Goal: Task Accomplishment & Management: Manage account settings

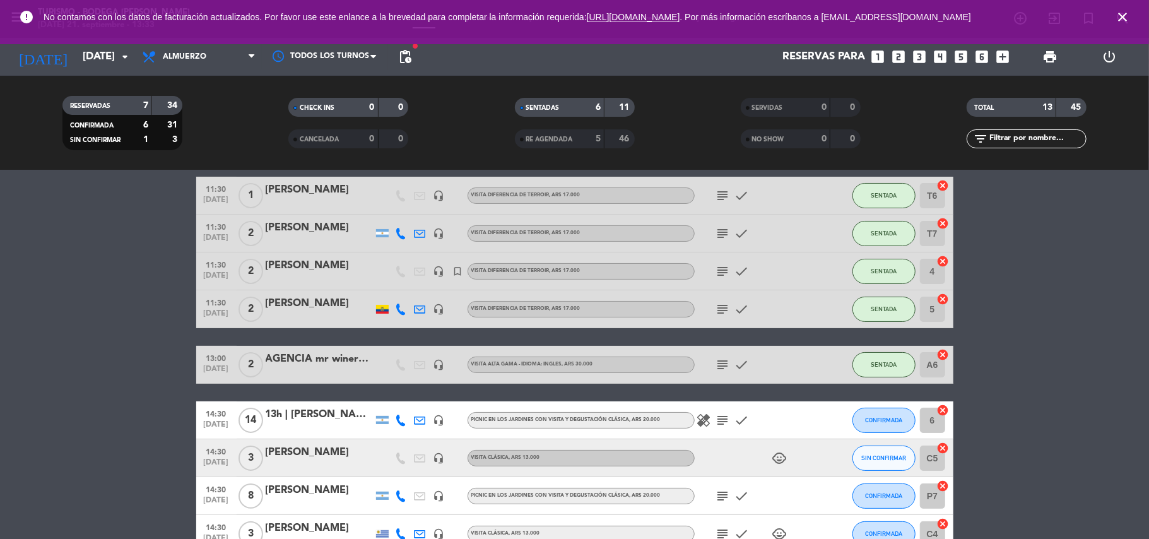
scroll to position [168, 0]
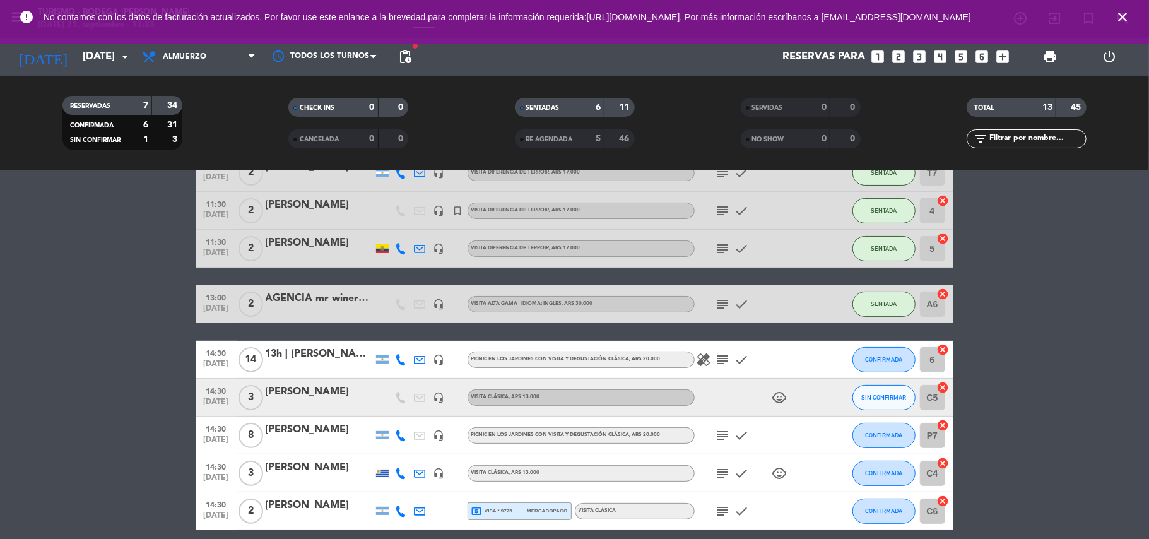
click at [323, 402] on div at bounding box center [319, 406] width 107 height 10
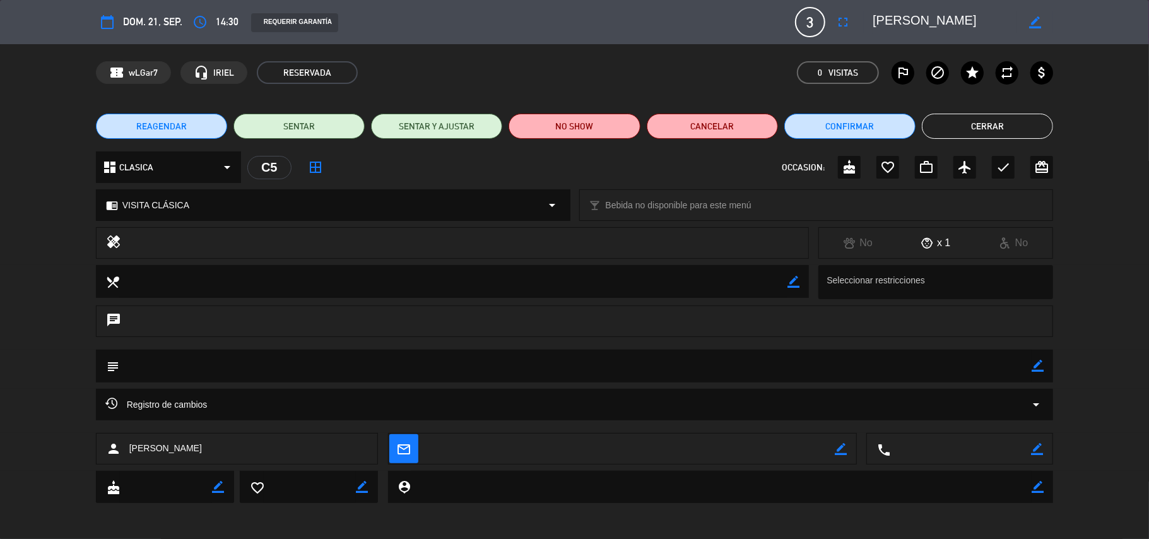
click at [1023, 132] on button "Cerrar" at bounding box center [987, 126] width 131 height 25
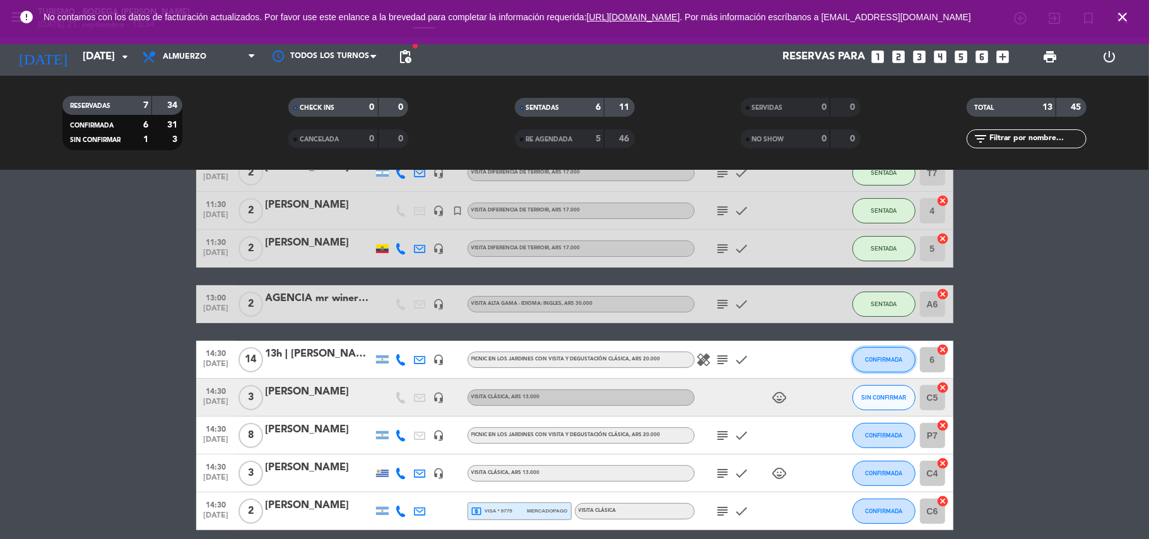
click at [882, 360] on span "CONFIRMADA" at bounding box center [883, 359] width 37 height 7
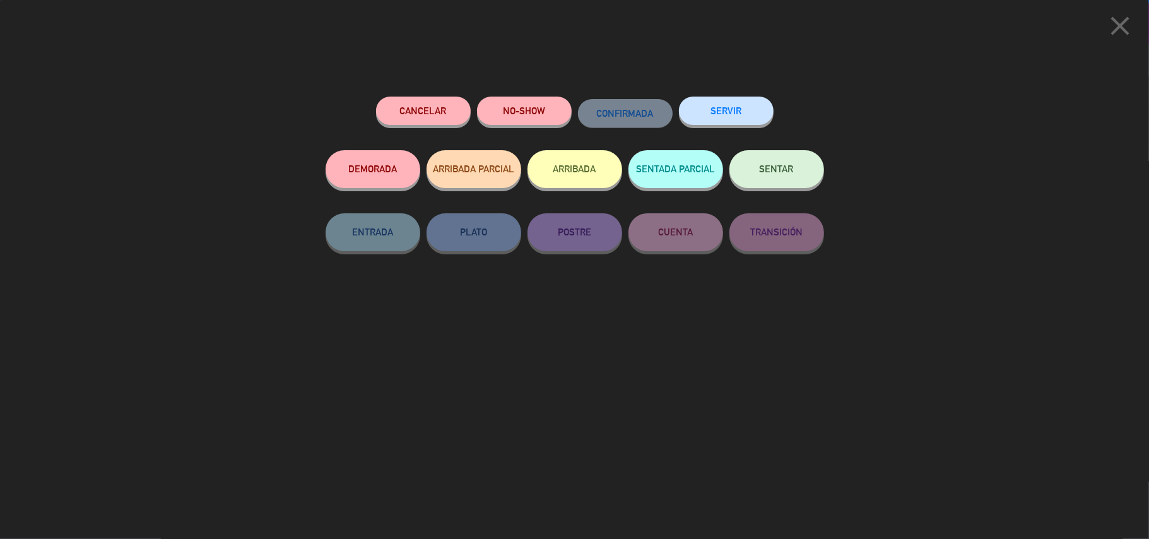
click at [780, 179] on button "SENTAR" at bounding box center [776, 169] width 95 height 38
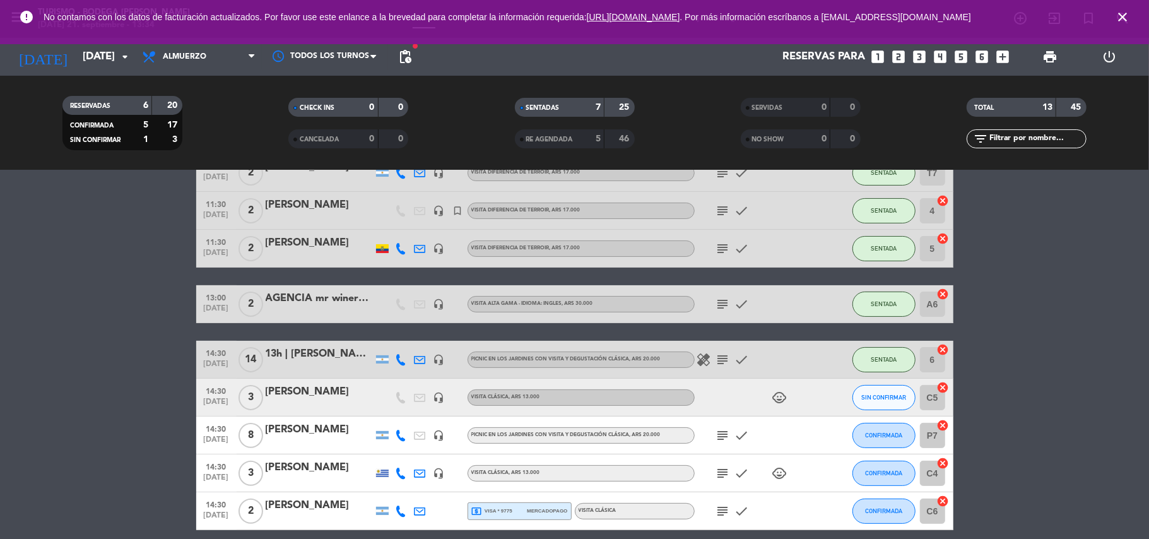
drag, startPoint x: 290, startPoint y: 358, endPoint x: 273, endPoint y: 359, distance: 17.0
click at [273, 359] on div "13h | [PERSON_NAME]" at bounding box center [319, 354] width 107 height 16
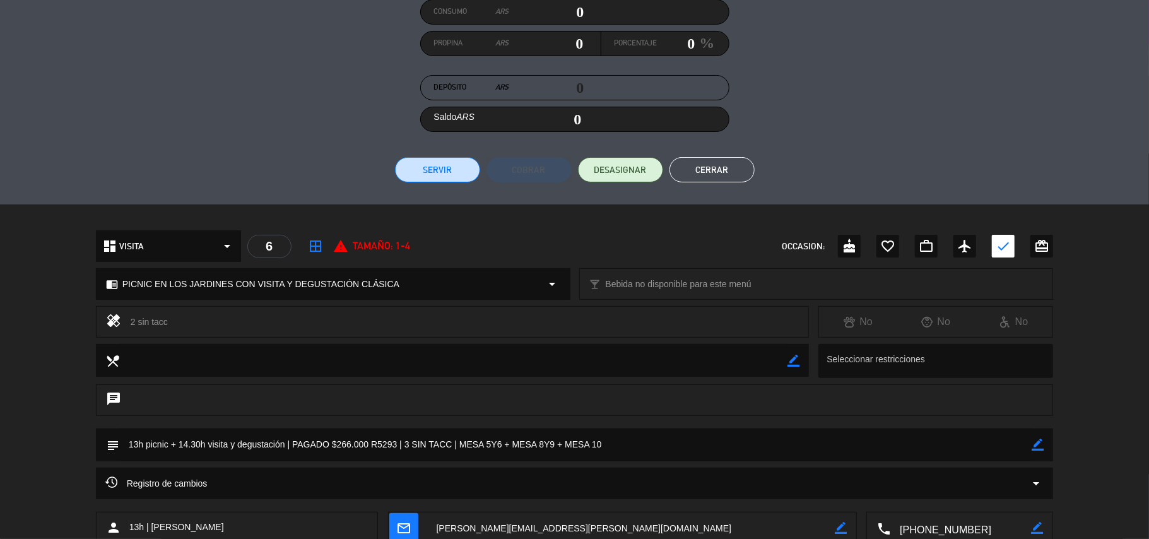
scroll to position [286, 0]
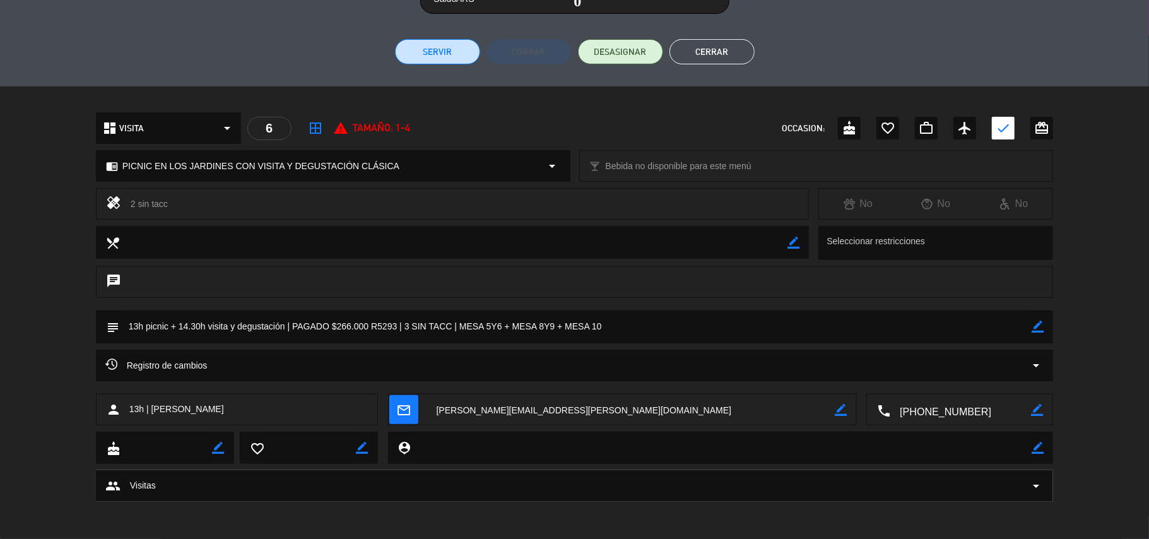
click at [1035, 329] on icon "border_color" at bounding box center [1037, 326] width 12 height 12
click at [1018, 324] on textarea at bounding box center [575, 326] width 913 height 32
drag, startPoint x: 1030, startPoint y: 328, endPoint x: 1040, endPoint y: 324, distance: 11.0
click at [1035, 326] on div "subject" at bounding box center [575, 326] width 958 height 33
type textarea "13h picnic + 14.30h visita y degustación | PAGADO $266.000 R5293 | 3 SIN TACC |…"
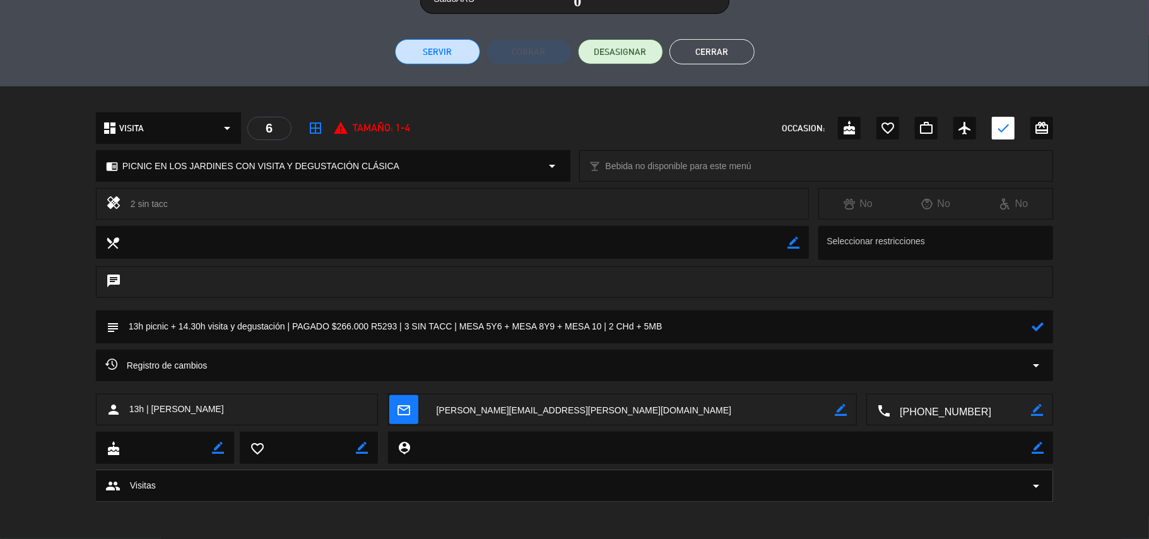
click at [1038, 324] on icon at bounding box center [1037, 326] width 12 height 12
click at [737, 57] on button "Cerrar" at bounding box center [711, 51] width 85 height 25
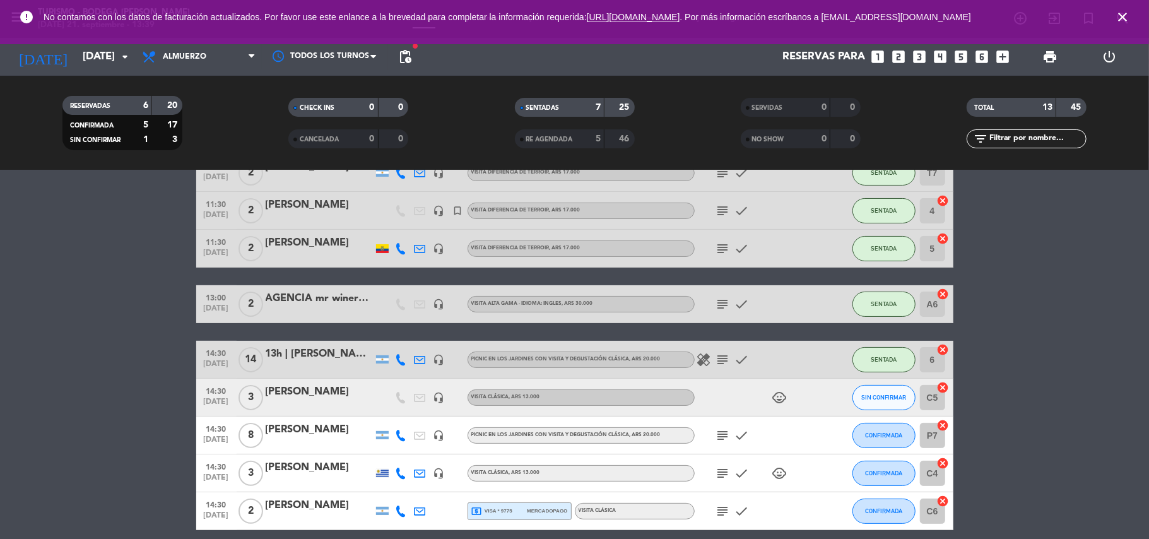
drag, startPoint x: 347, startPoint y: 53, endPoint x: 251, endPoint y: 180, distance: 159.5
click at [348, 53] on div at bounding box center [325, 56] width 126 height 28
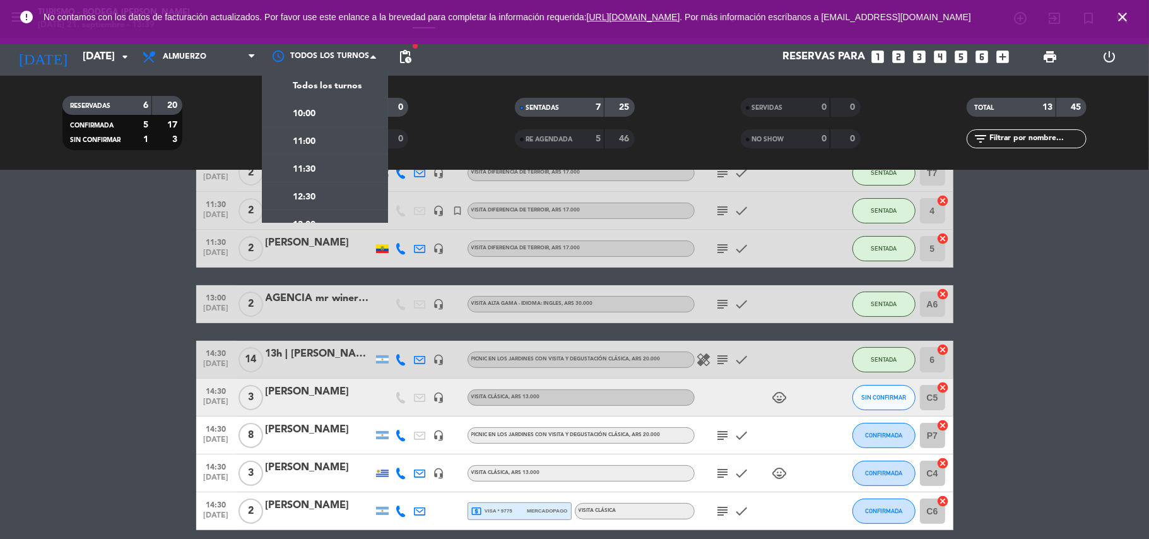
scroll to position [314, 0]
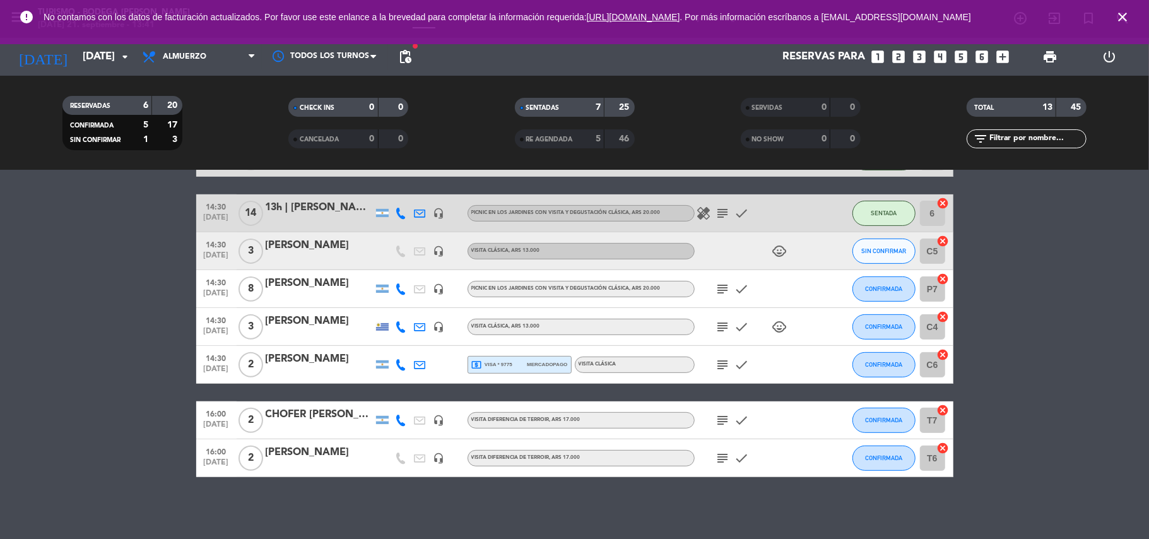
drag, startPoint x: 147, startPoint y: 358, endPoint x: 329, endPoint y: 293, distance: 193.8
click at [153, 357] on bookings-row "10:00 [DATE] 2 [PERSON_NAME] local_atm master * 4980 mercadopago VISITA CLÁSICA…" at bounding box center [574, 195] width 1149 height 563
click at [344, 248] on div "[PERSON_NAME]" at bounding box center [319, 245] width 107 height 16
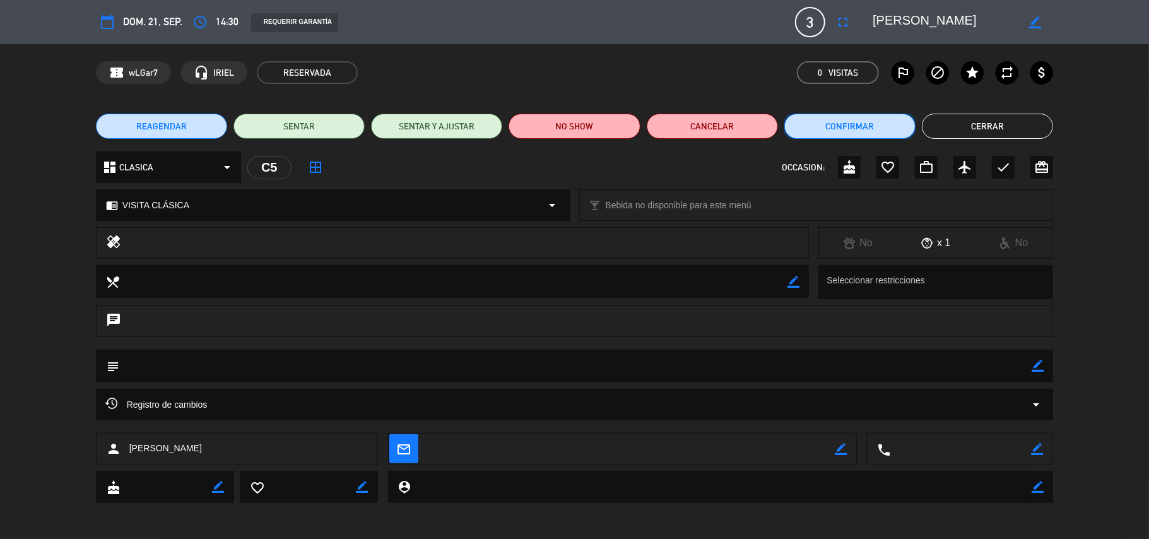
click at [886, 124] on button "Confirmar" at bounding box center [849, 126] width 131 height 25
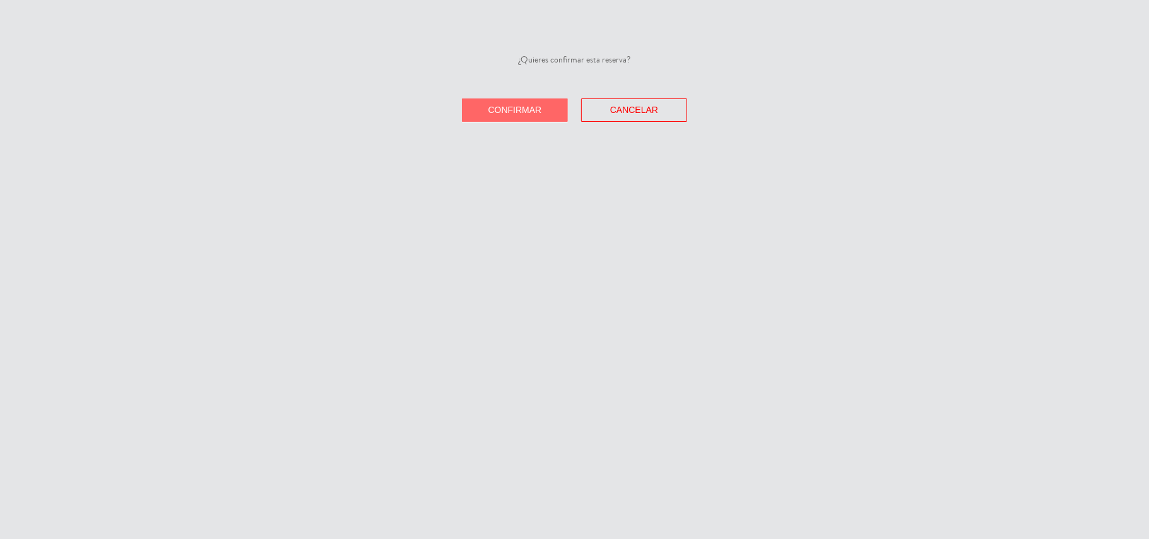
click at [546, 109] on button "Confirmar" at bounding box center [515, 109] width 106 height 23
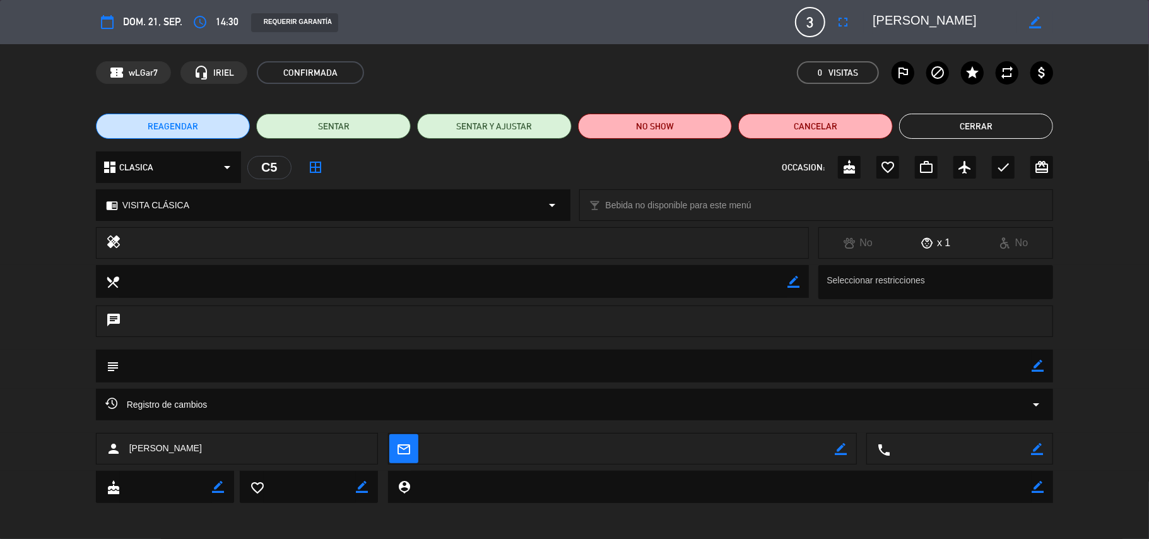
click at [1019, 160] on div "OCCASION: cake favorite_border work_outline airplanemode_active check card_gift…" at bounding box center [917, 167] width 271 height 23
click at [1012, 165] on div "check" at bounding box center [1003, 167] width 23 height 23
click at [992, 127] on button "Cerrar" at bounding box center [976, 126] width 155 height 25
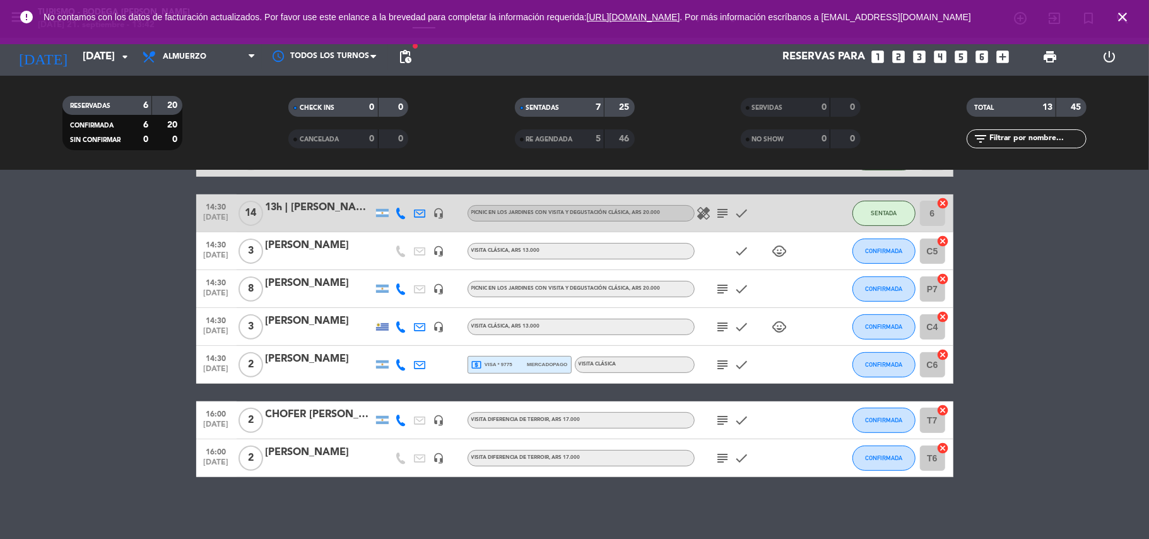
click at [720, 208] on icon "subject" at bounding box center [722, 213] width 15 height 15
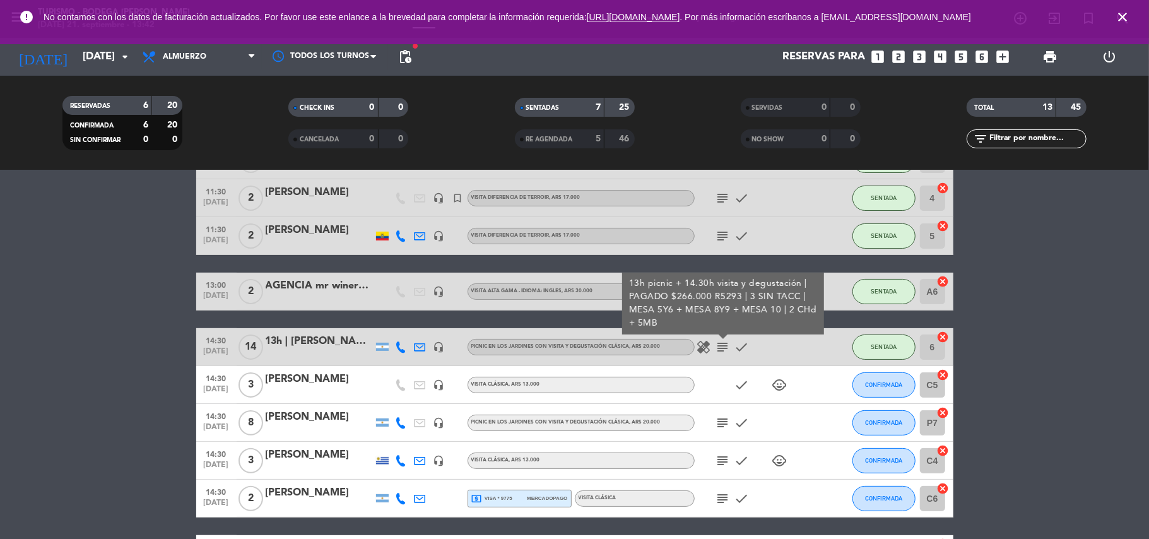
scroll to position [146, 0]
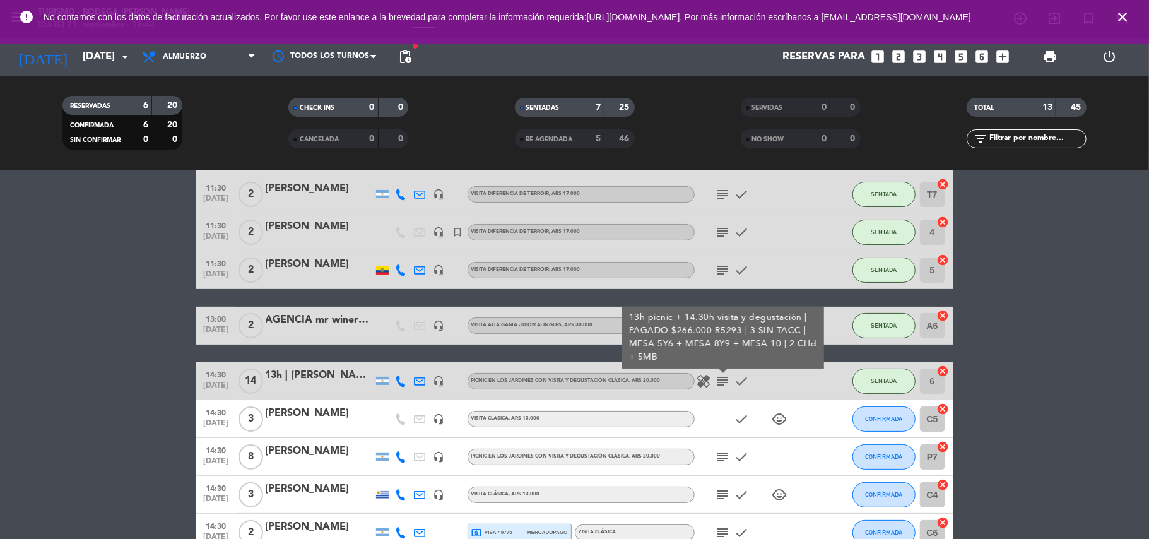
click at [400, 384] on icon at bounding box center [401, 380] width 11 height 11
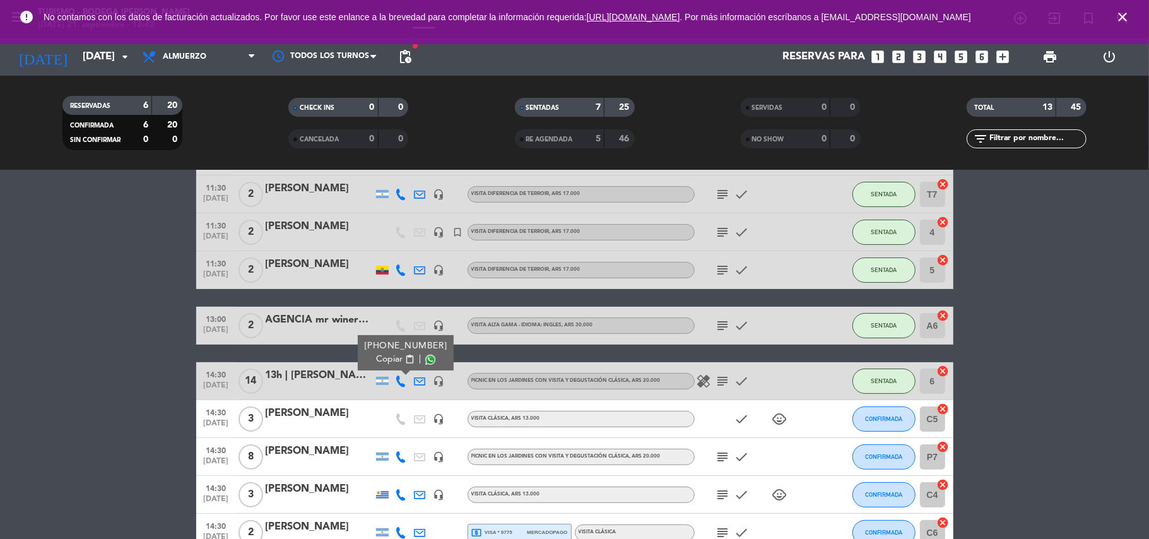
click at [394, 361] on span "Copiar" at bounding box center [389, 359] width 26 height 13
click at [322, 385] on div at bounding box center [319, 389] width 107 height 10
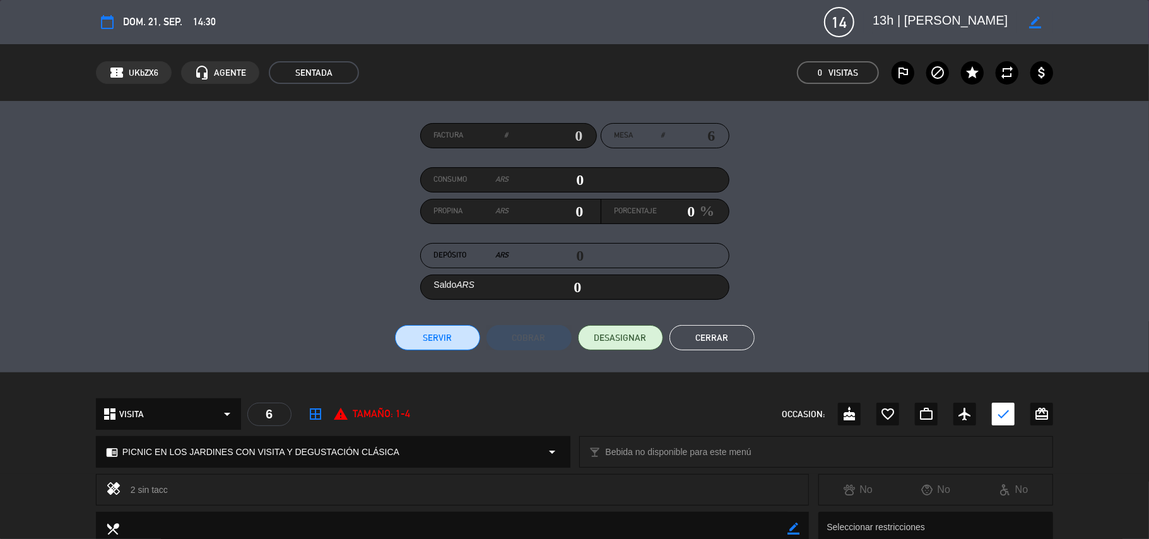
click at [480, 445] on div "chrome_reader_mode PICNIC EN LOS JARDINES CON VISITA Y DEGUSTACIÓN CLÁSICA arro…" at bounding box center [333, 452] width 473 height 30
select select
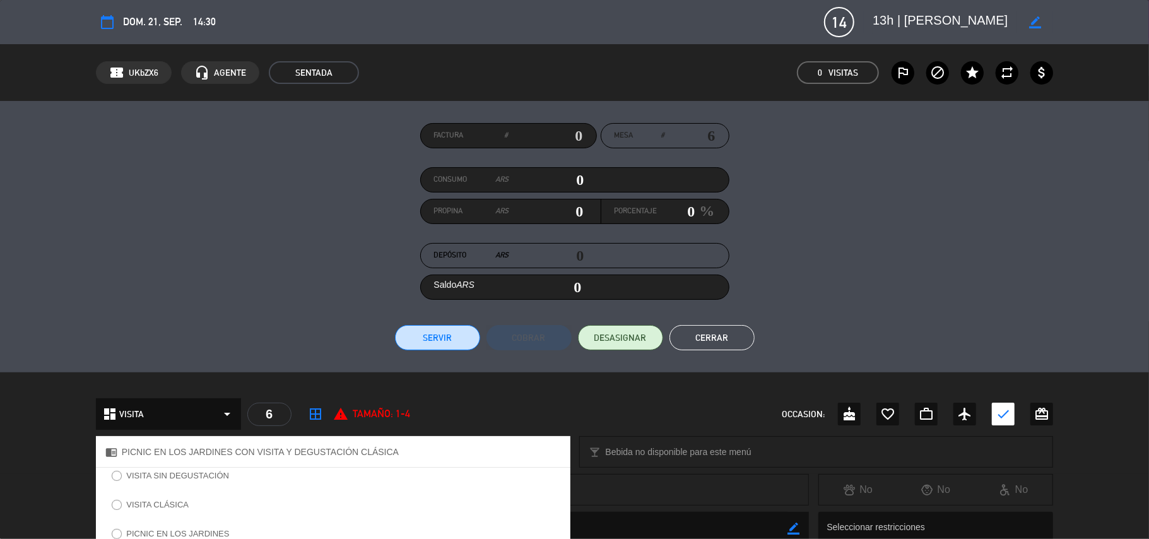
scroll to position [168, 0]
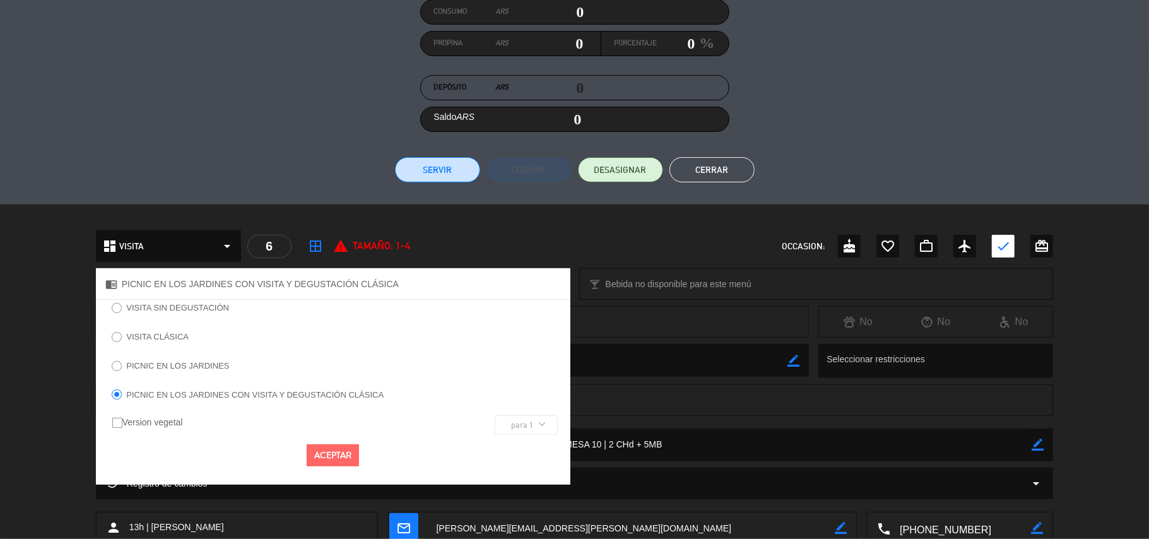
click at [201, 370] on label "PICNIC EN LOS JARDINES" at bounding box center [170, 367] width 131 height 20
click at [324, 455] on button "Aceptar" at bounding box center [333, 455] width 52 height 22
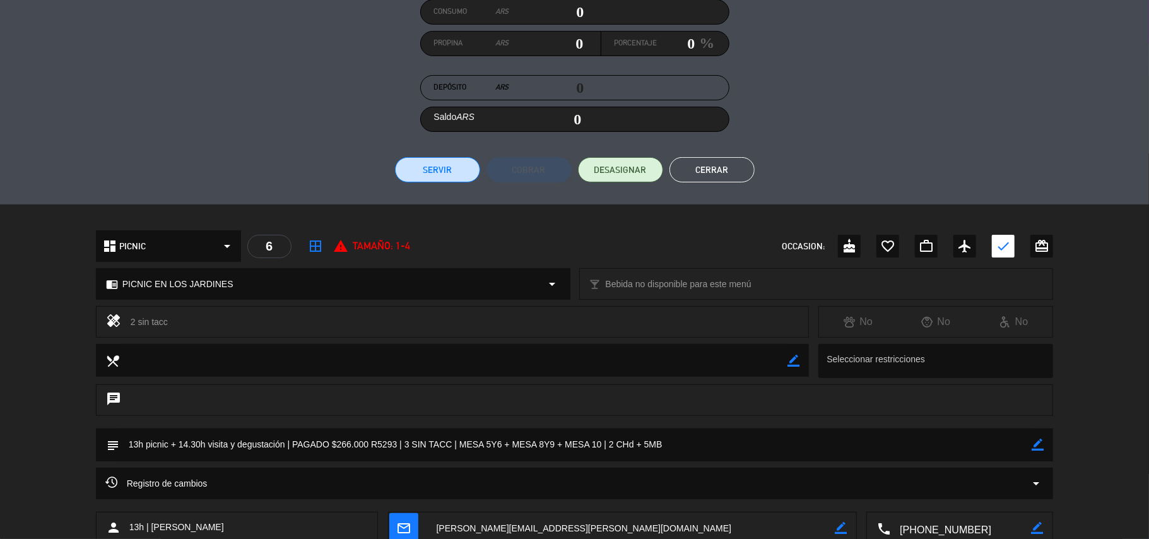
click at [707, 177] on button "Cerrar" at bounding box center [711, 169] width 85 height 25
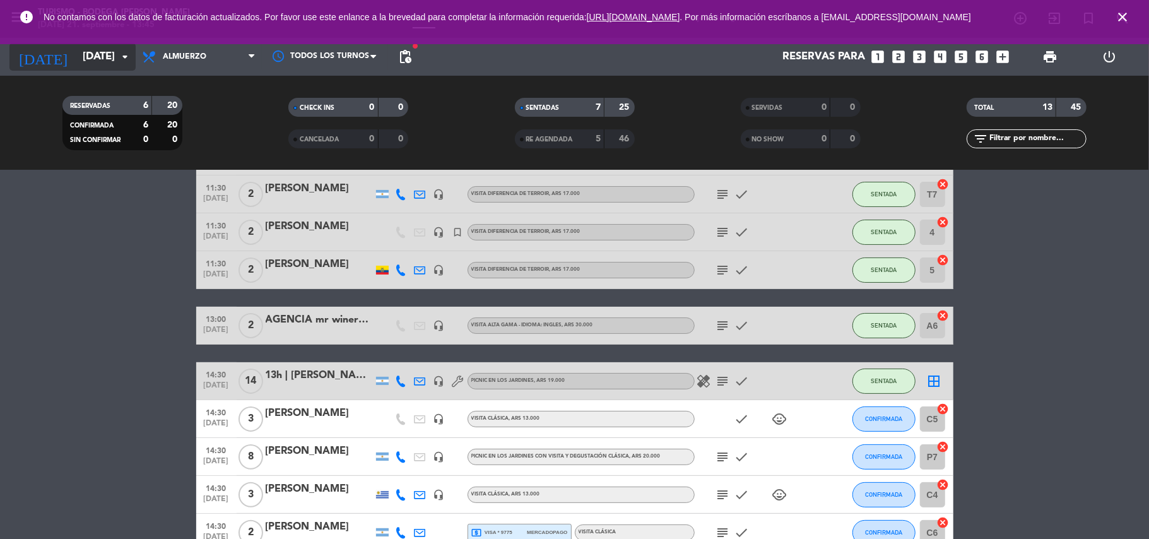
click at [76, 56] on input "[DATE]" at bounding box center [144, 57] width 136 height 25
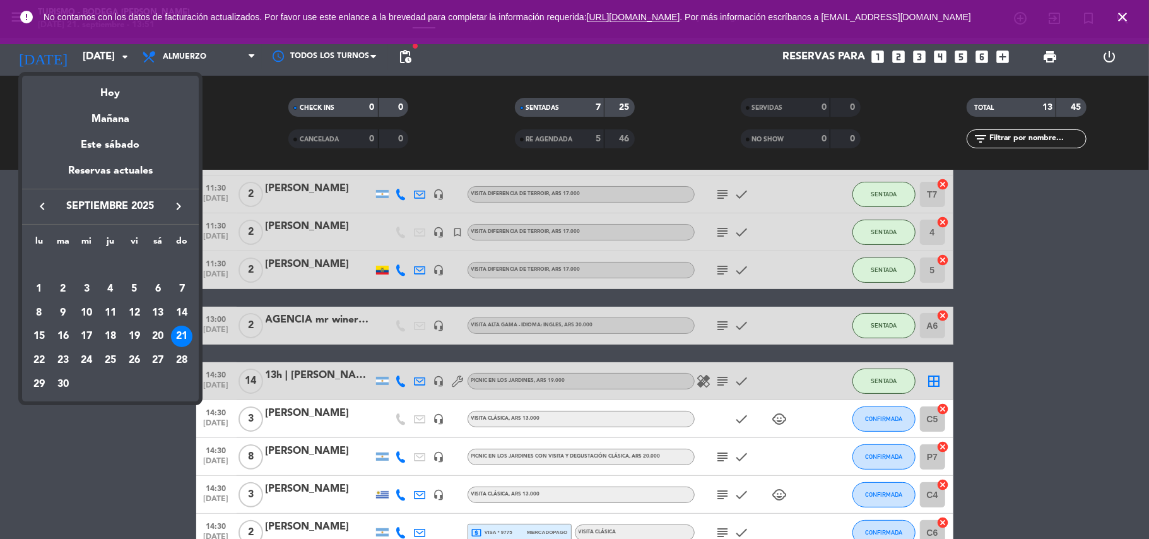
click at [172, 453] on div at bounding box center [574, 269] width 1149 height 539
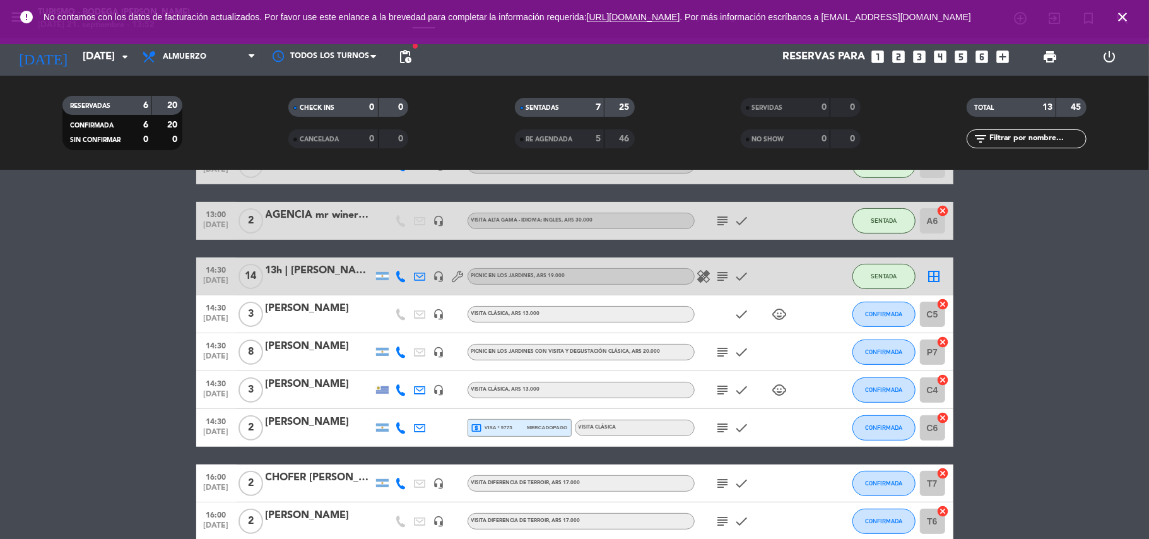
scroll to position [314, 0]
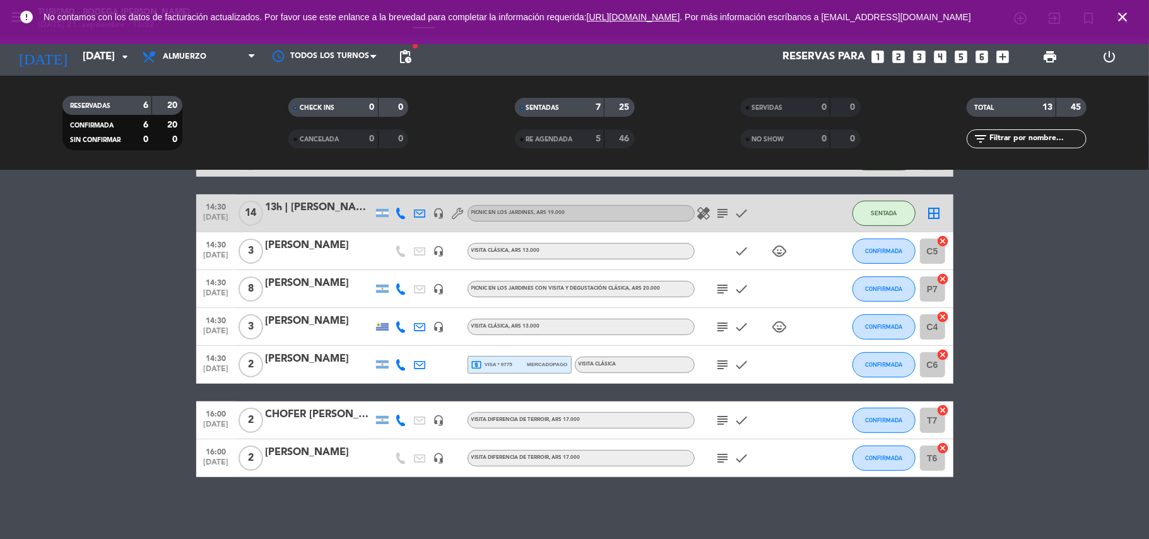
click at [311, 252] on div "[PERSON_NAME]" at bounding box center [319, 245] width 107 height 16
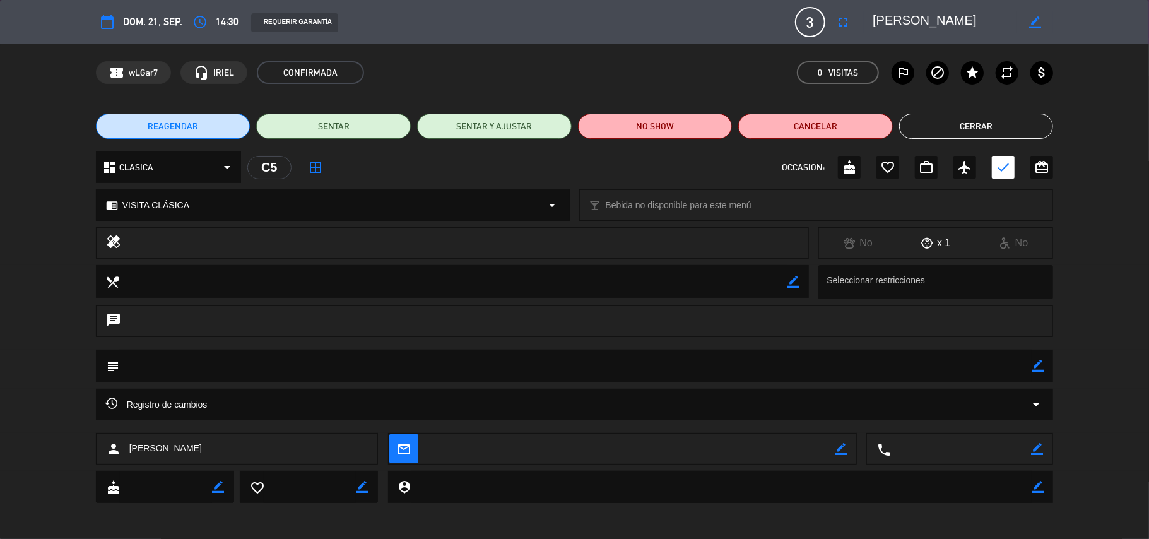
click at [1033, 365] on icon "border_color" at bounding box center [1037, 366] width 12 height 12
type textarea "m"
type textarea "1 MENOR | Mesa 3"
click at [1036, 367] on icon at bounding box center [1037, 366] width 12 height 12
click at [1000, 117] on button "Cerrar" at bounding box center [976, 126] width 155 height 25
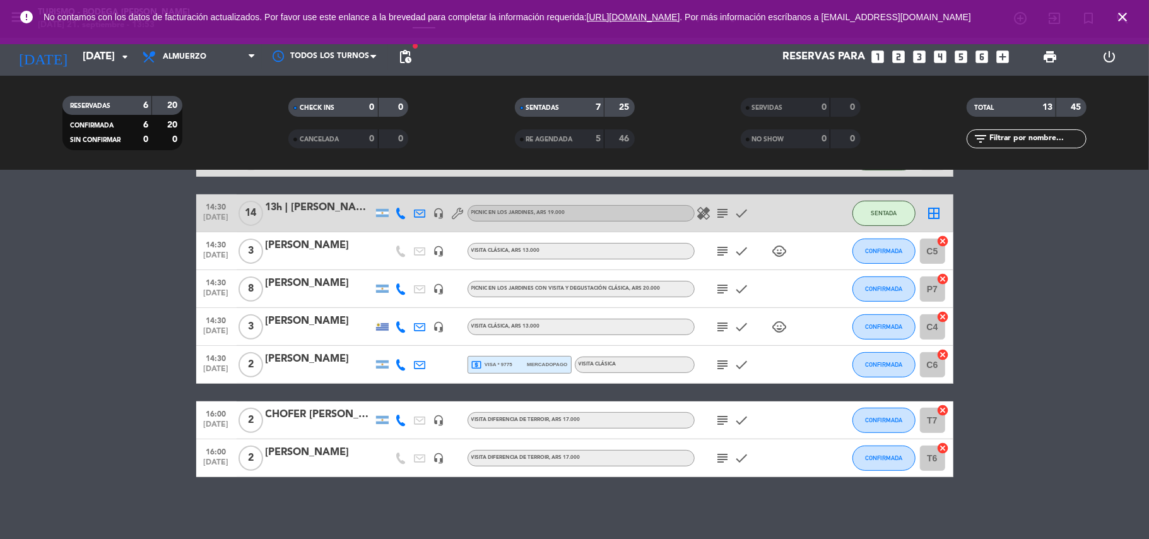
click at [289, 326] on div "[PERSON_NAME]" at bounding box center [319, 321] width 107 height 16
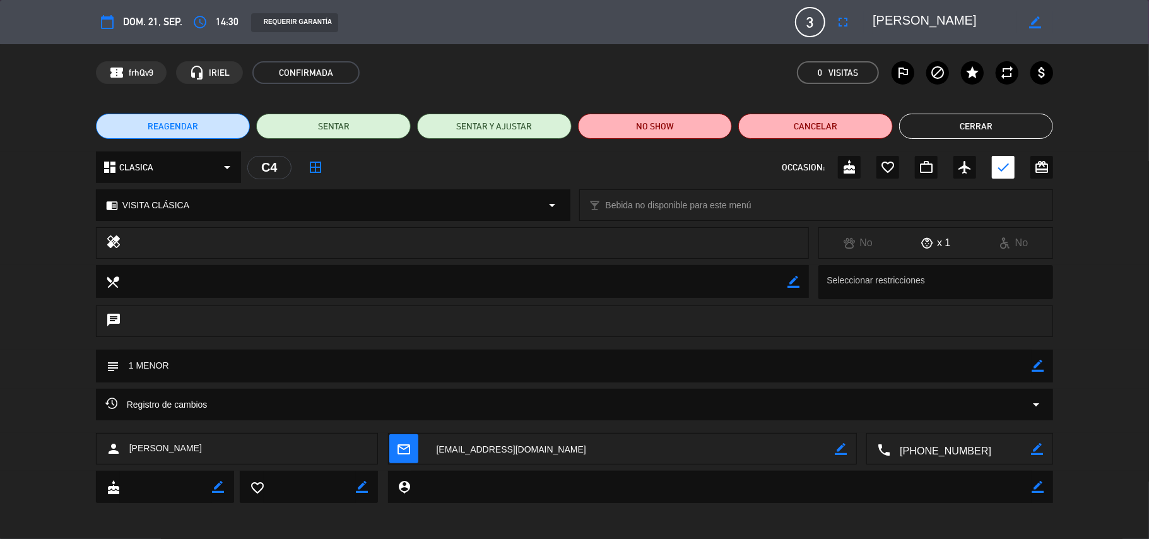
drag, startPoint x: 1036, startPoint y: 362, endPoint x: 493, endPoint y: 360, distance: 543.1
click at [1035, 362] on icon "border_color" at bounding box center [1037, 366] width 12 height 12
type textarea "1 MENOR | mesa 2"
drag, startPoint x: 1048, startPoint y: 367, endPoint x: 1041, endPoint y: 369, distance: 7.2
click at [1043, 369] on div "subject" at bounding box center [575, 365] width 958 height 33
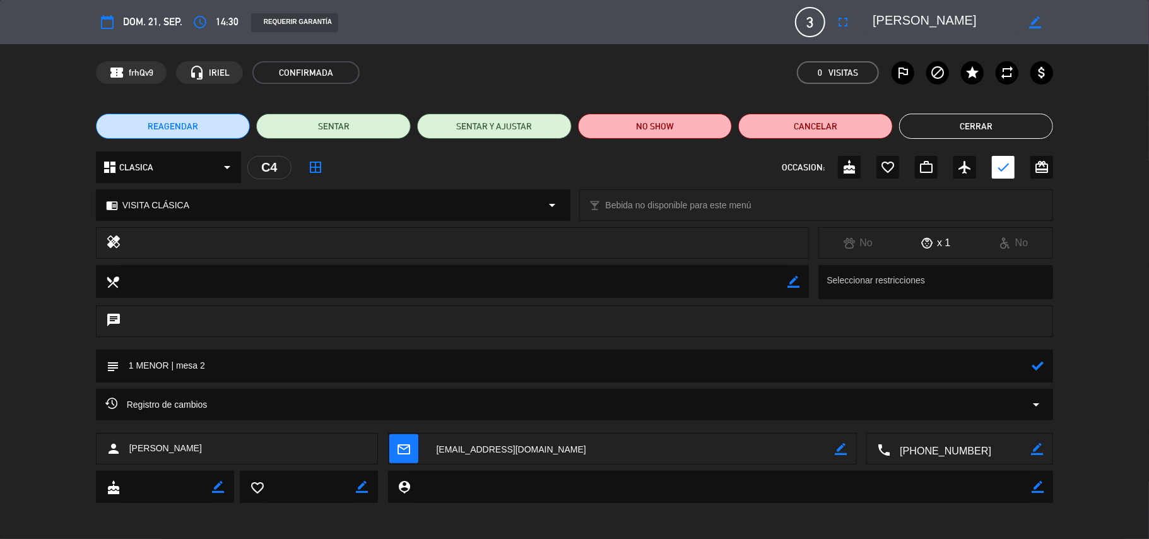
click at [1040, 369] on icon at bounding box center [1037, 366] width 12 height 12
click at [966, 127] on button "Cerrar" at bounding box center [976, 126] width 155 height 25
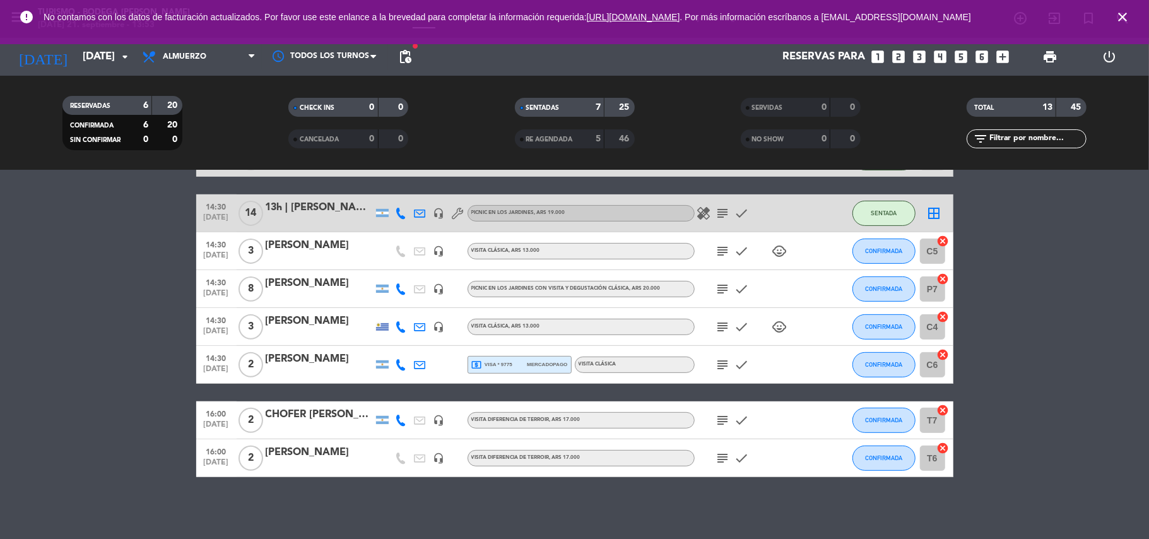
click at [319, 370] on div at bounding box center [319, 373] width 107 height 10
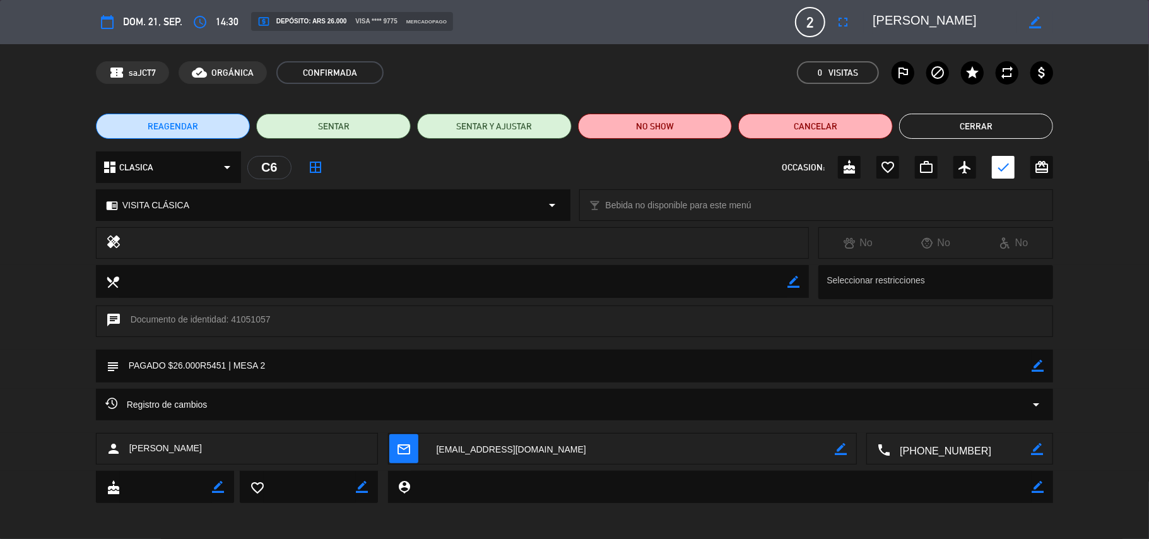
click at [1040, 360] on icon "border_color" at bounding box center [1037, 366] width 12 height 12
click at [1026, 366] on textarea at bounding box center [575, 365] width 913 height 32
type textarea "PAGADO $26.000R5451 | MESA 1"
click at [1035, 372] on div at bounding box center [1037, 365] width 12 height 33
click at [1035, 367] on icon at bounding box center [1037, 366] width 12 height 12
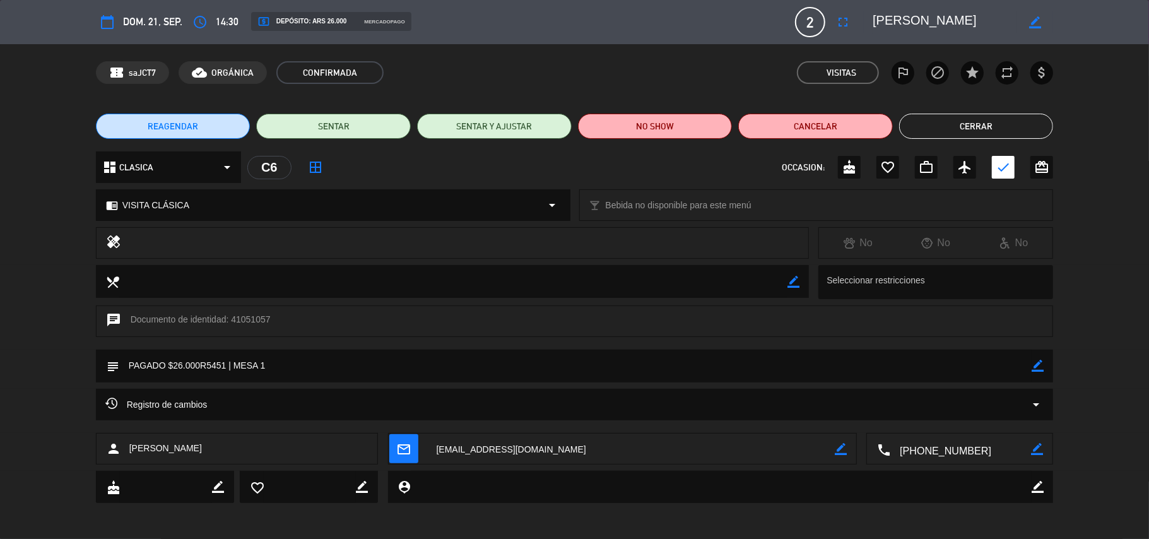
click at [959, 122] on button "Cerrar" at bounding box center [976, 126] width 155 height 25
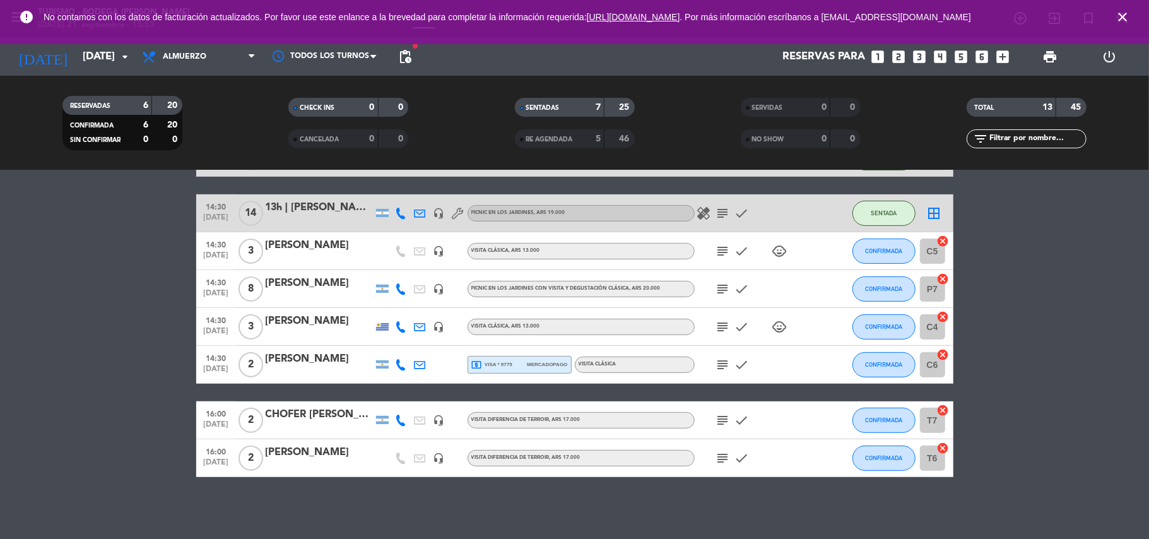
click at [316, 296] on div at bounding box center [319, 297] width 107 height 10
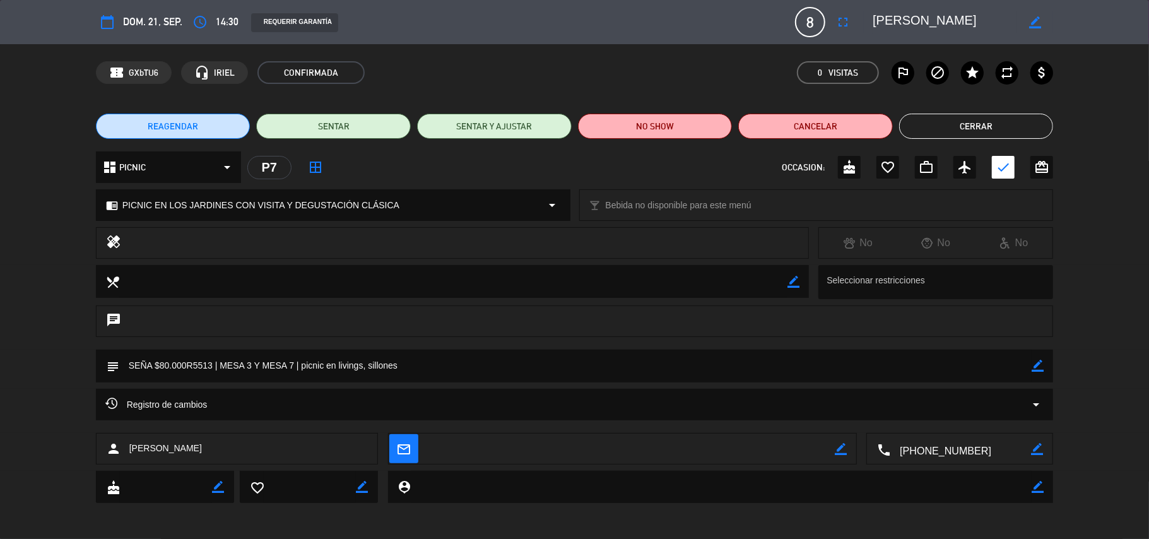
click at [1033, 363] on icon "border_color" at bounding box center [1037, 366] width 12 height 12
click at [252, 367] on textarea at bounding box center [575, 365] width 913 height 32
click at [271, 363] on textarea at bounding box center [575, 365] width 913 height 32
type textarea "SEÑA $80.000R5513 | MESA 5y6 + MESA 7 | picnic en livings, sillones"
click at [1033, 367] on icon at bounding box center [1037, 366] width 12 height 12
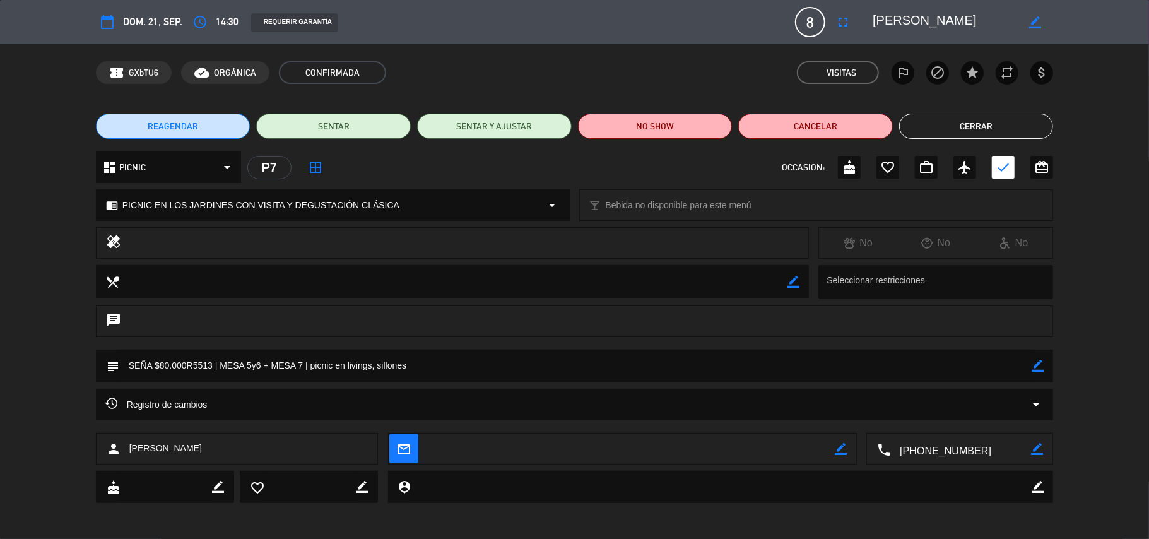
click at [965, 124] on button "Cerrar" at bounding box center [976, 126] width 155 height 25
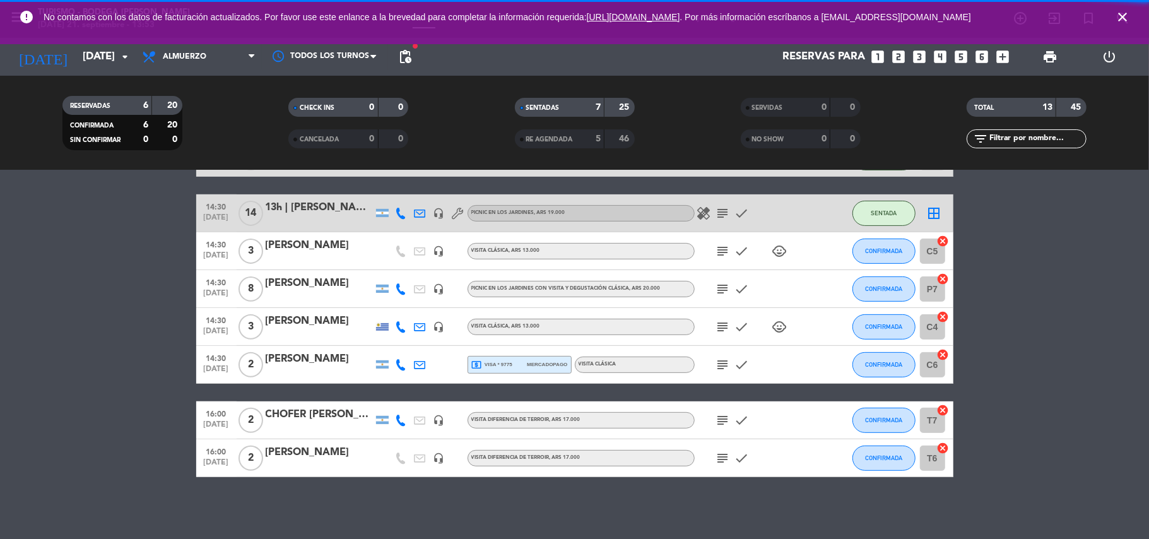
click at [317, 220] on div at bounding box center [319, 221] width 107 height 10
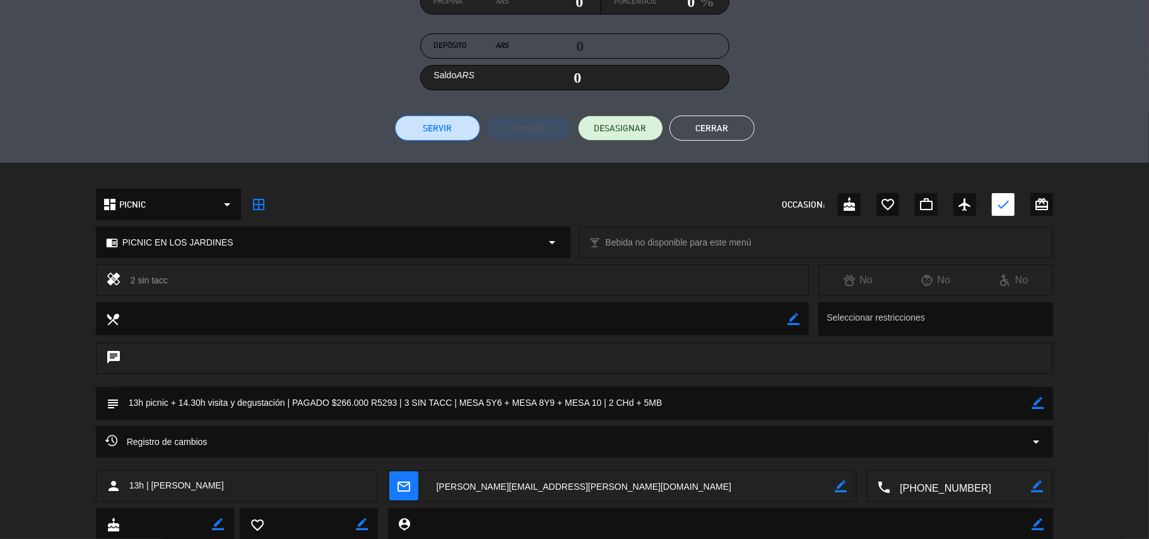
scroll to position [286, 0]
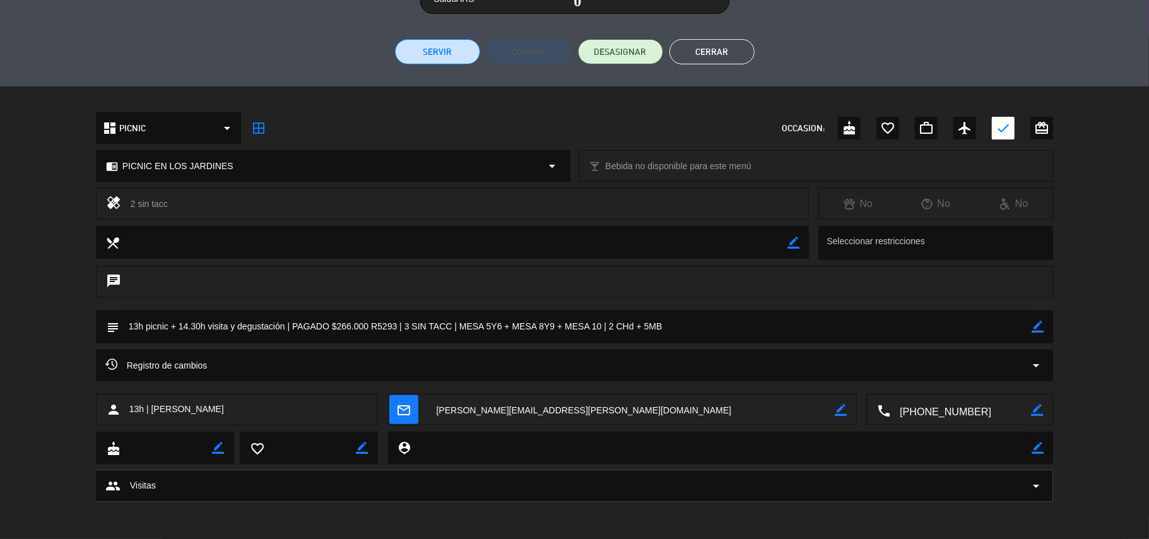
click at [1040, 320] on icon "border_color" at bounding box center [1037, 326] width 12 height 12
drag, startPoint x: 589, startPoint y: 324, endPoint x: 455, endPoint y: 329, distance: 133.8
click at [455, 329] on textarea at bounding box center [575, 326] width 913 height 32
type textarea "13h picnic + 14.30h visita y degustación | PAGADO $266.000 R5293 | 3 SIN TACC |…"
click at [1033, 322] on icon at bounding box center [1037, 326] width 12 height 12
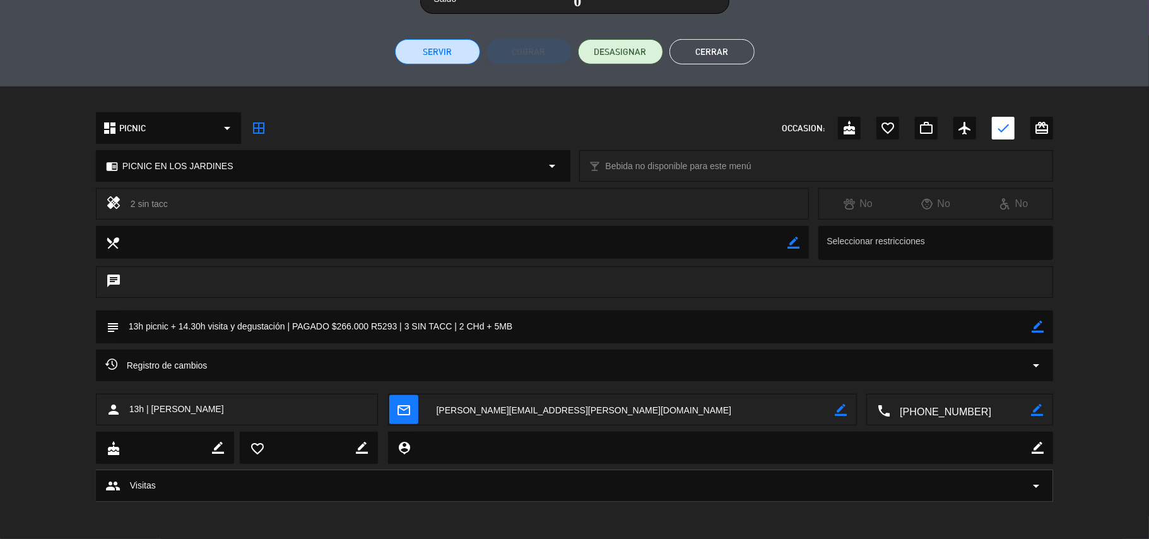
click at [733, 47] on button "Cerrar" at bounding box center [711, 51] width 85 height 25
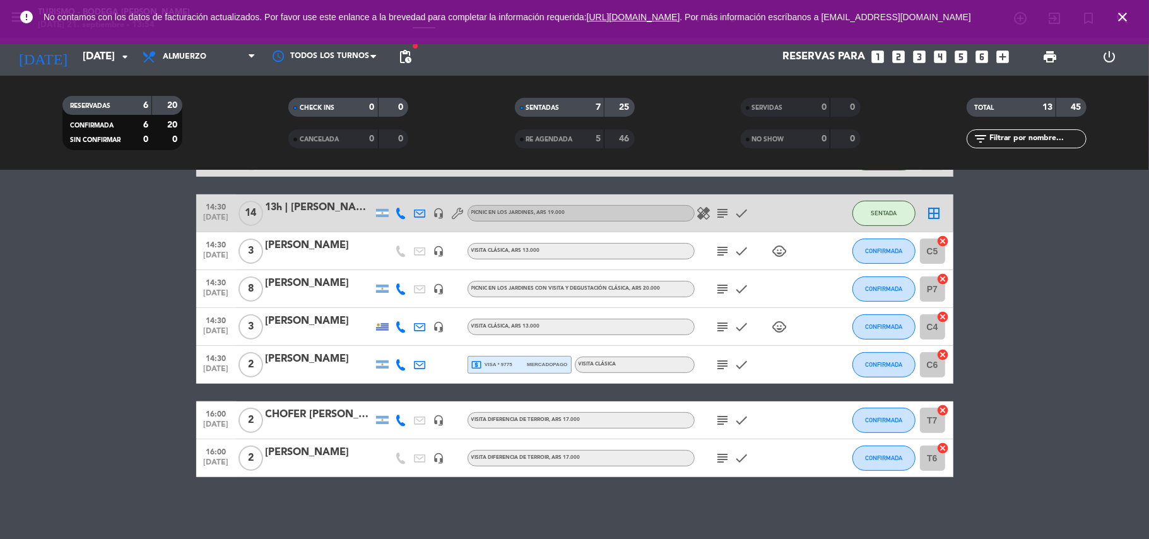
click at [929, 215] on icon "border_all" at bounding box center [934, 213] width 15 height 15
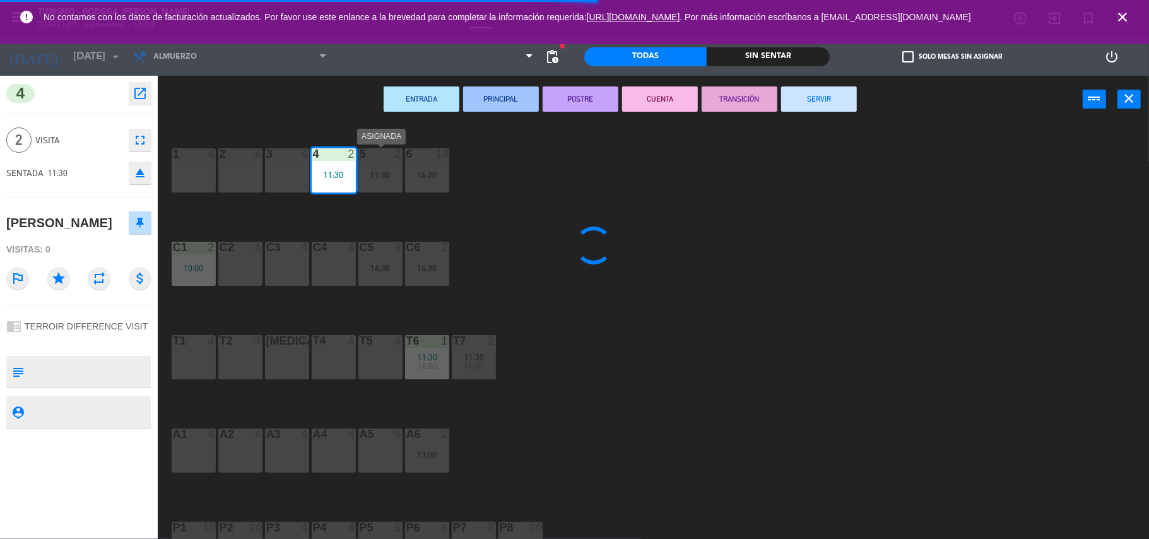
click at [389, 173] on div "11:30" at bounding box center [380, 174] width 44 height 9
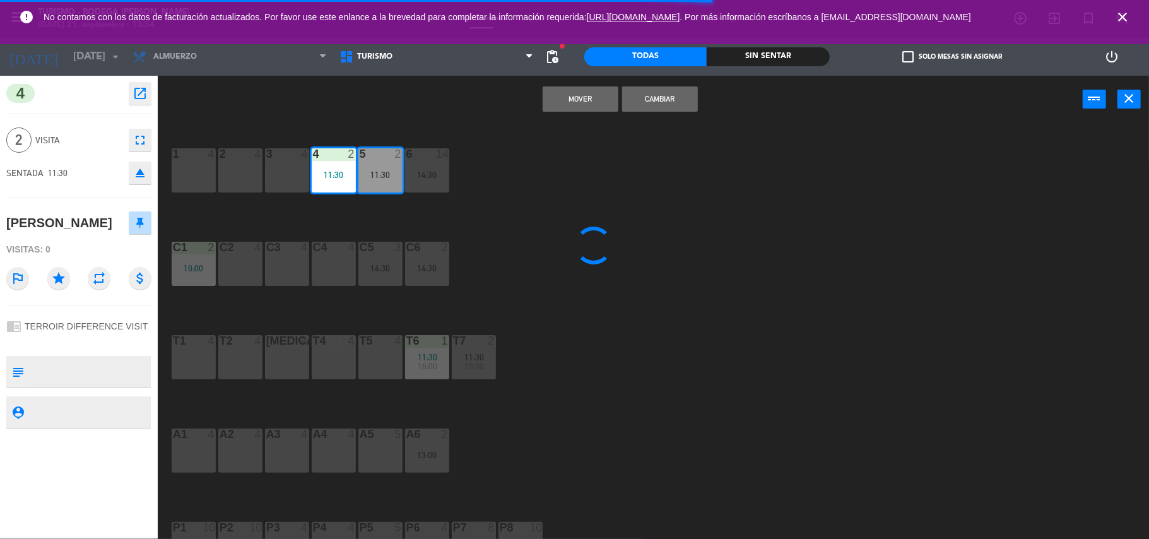
type textarea "13h picnic + 14.30h visita y degustación | PAGADO $266.000 R5293 | 3 SIN TACC |…"
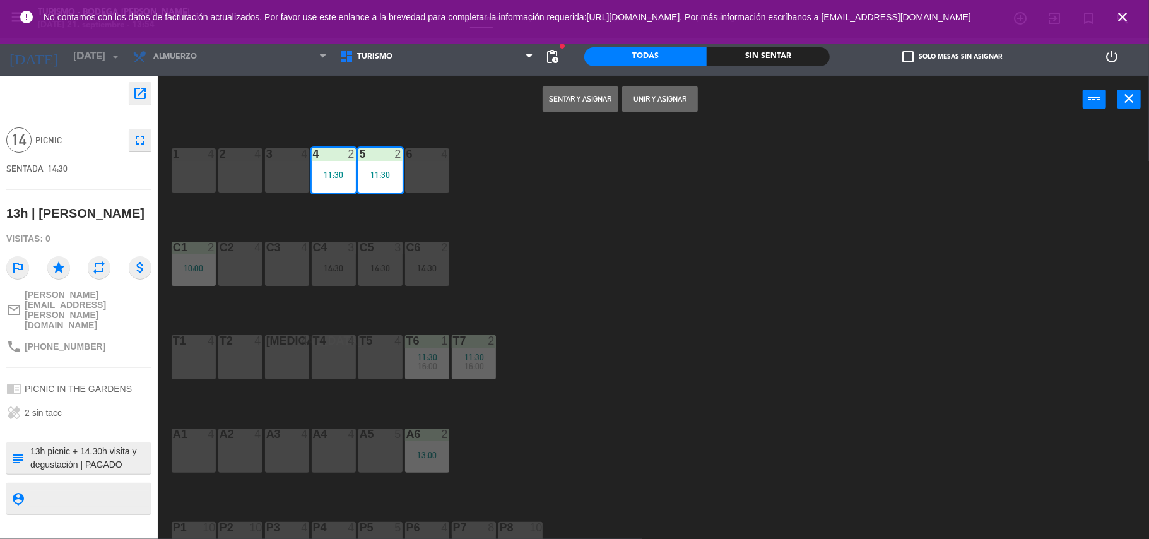
click at [608, 98] on button "Sentar y Asignar" at bounding box center [581, 98] width 76 height 25
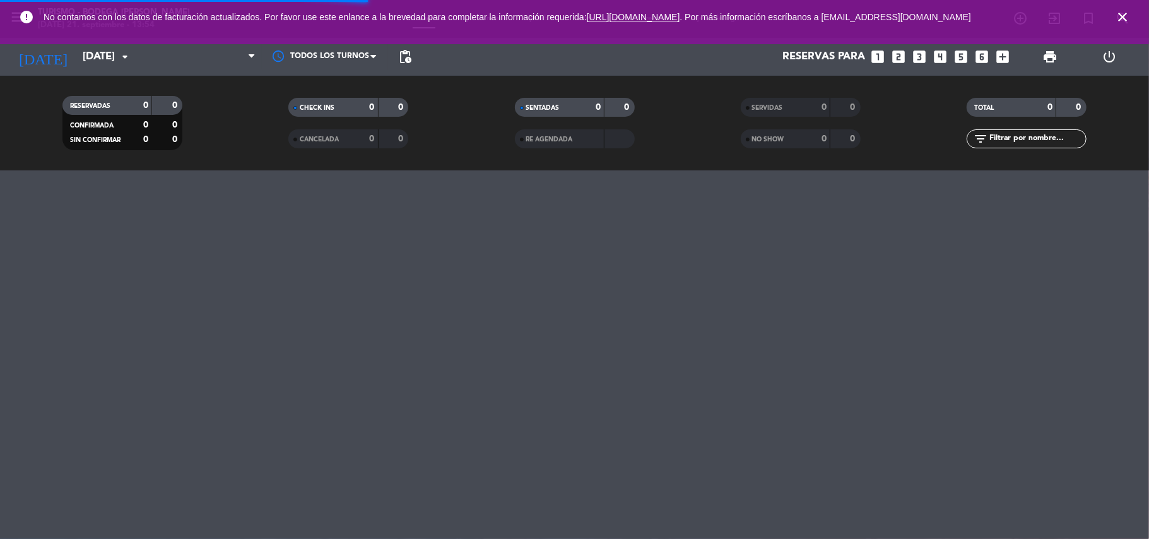
click at [693, 100] on filter-checkbox "SERVIDAS 0 0" at bounding box center [801, 107] width 226 height 19
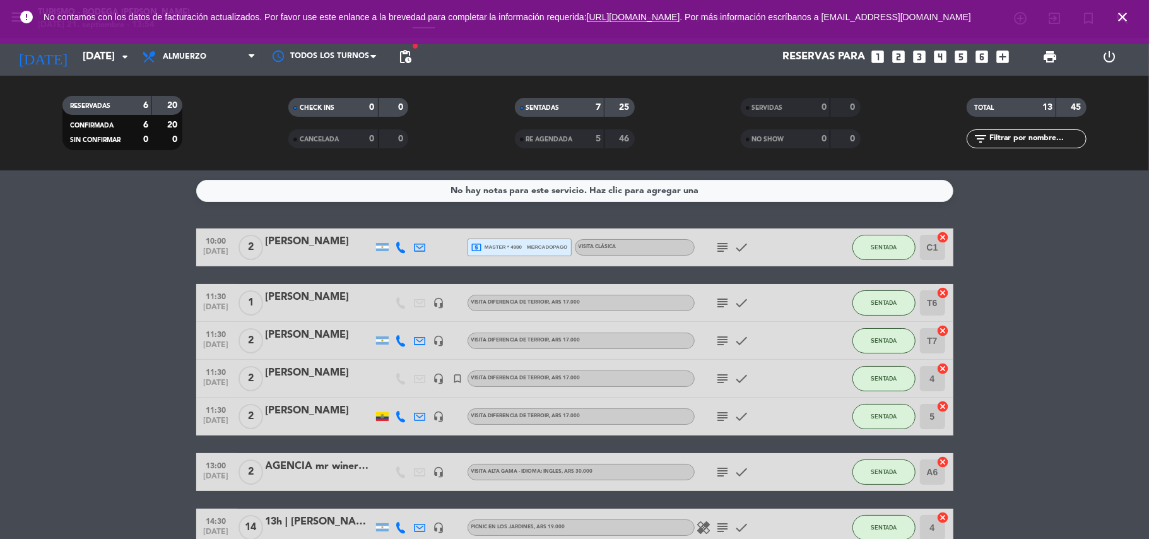
click at [1120, 18] on icon "close" at bounding box center [1122, 16] width 15 height 15
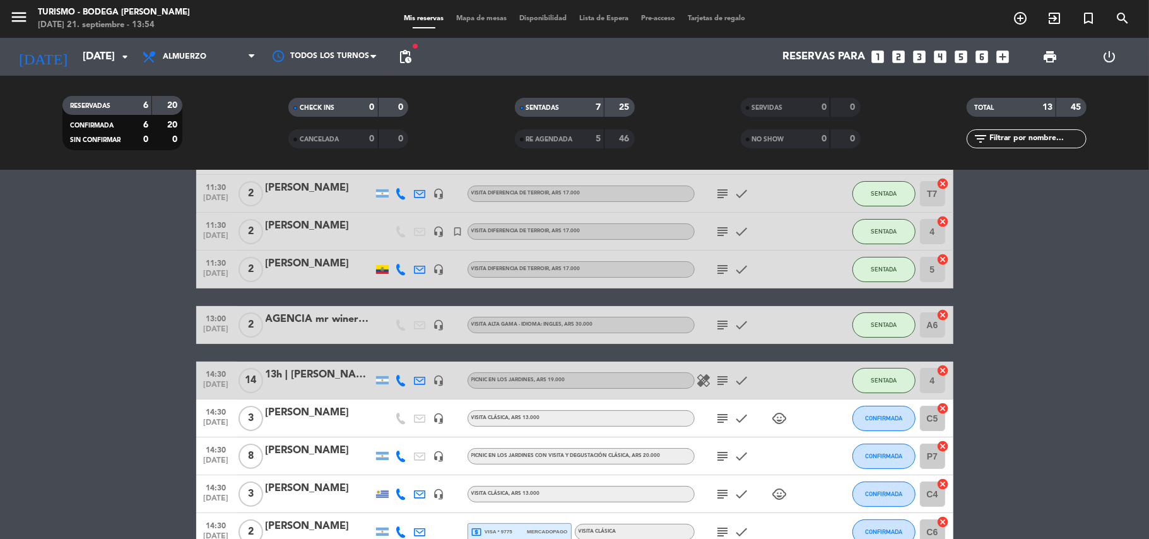
scroll to position [314, 0]
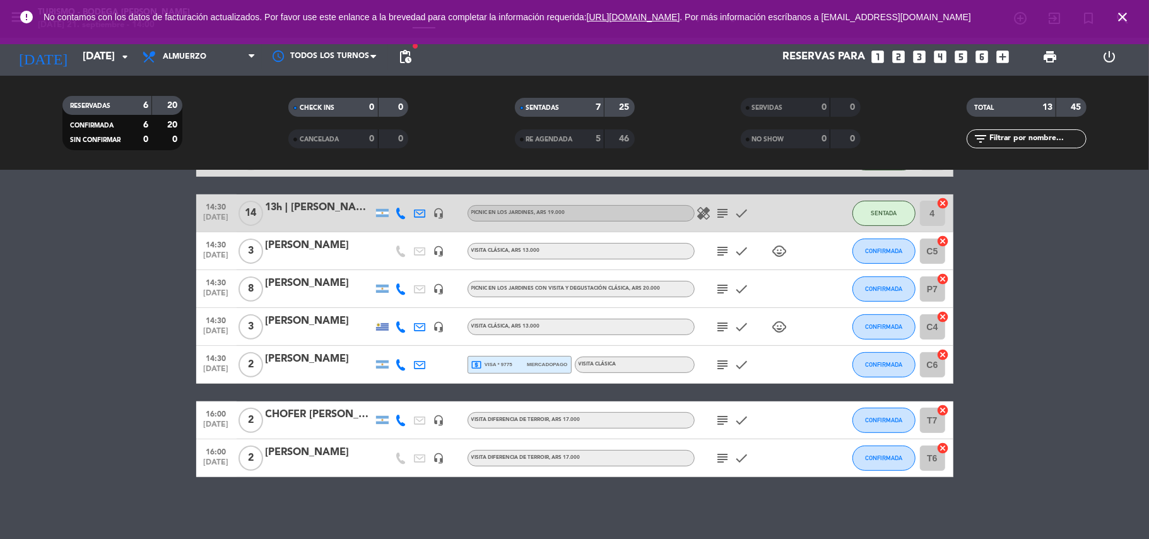
click at [719, 216] on icon "subject" at bounding box center [722, 213] width 15 height 15
click at [1129, 14] on icon "close" at bounding box center [1122, 16] width 15 height 15
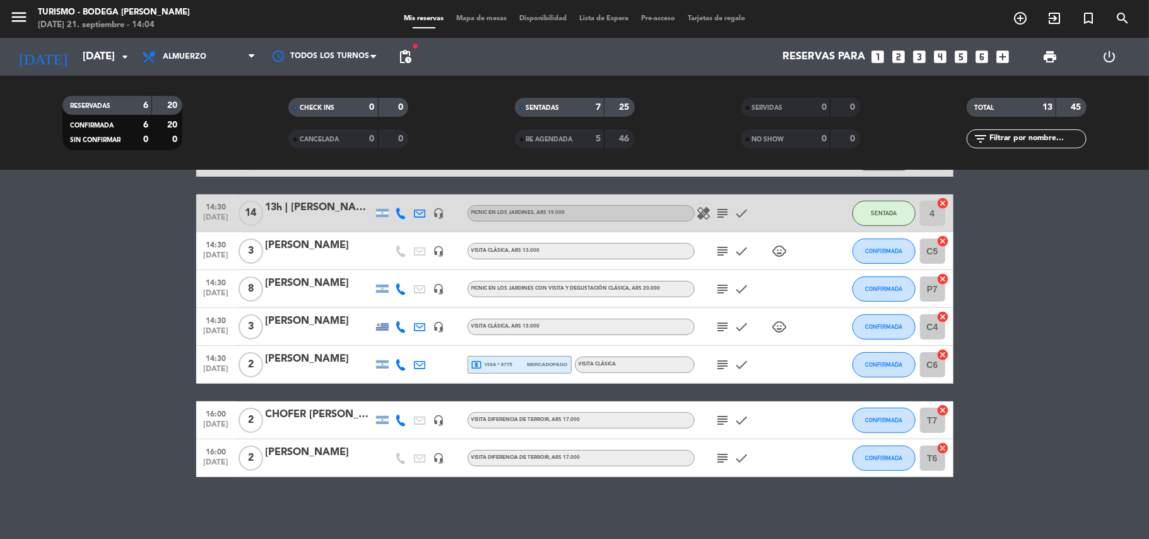
click at [727, 289] on icon "subject" at bounding box center [722, 288] width 15 height 15
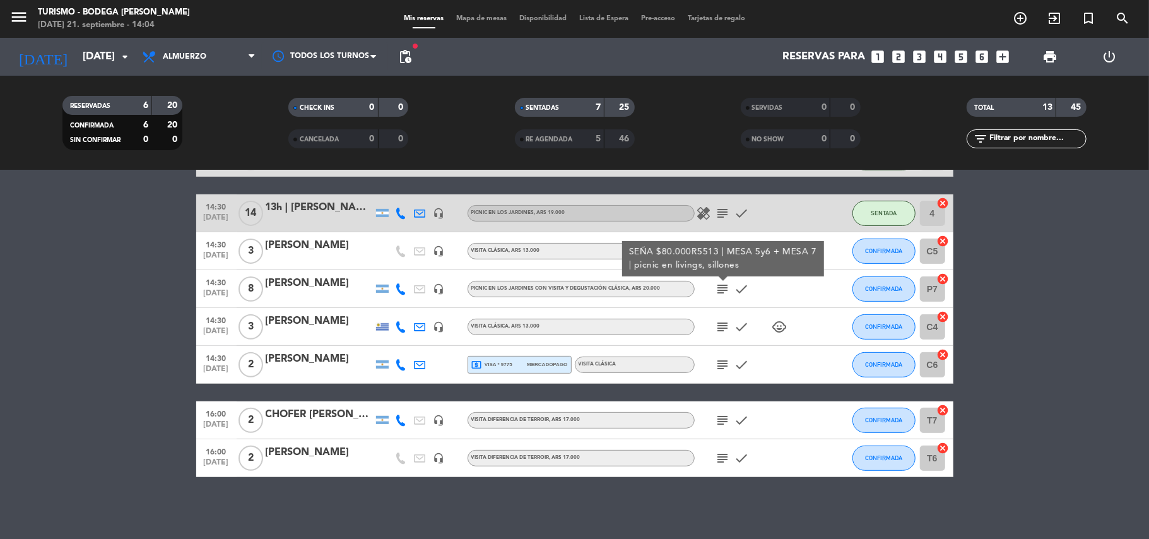
click at [727, 283] on icon "subject" at bounding box center [722, 288] width 15 height 15
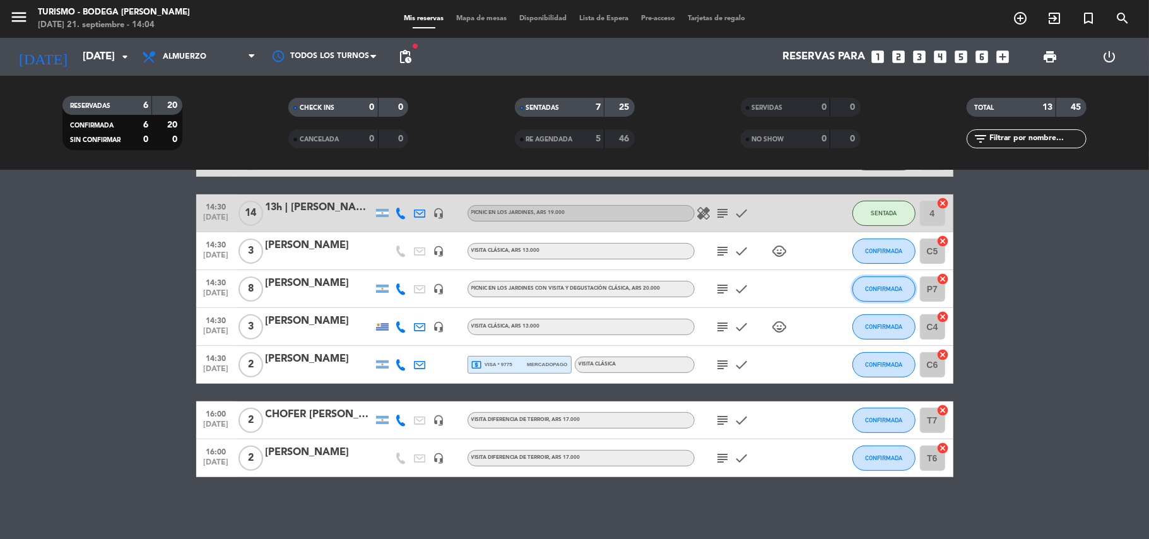
click at [864, 294] on button "CONFIRMADA" at bounding box center [883, 288] width 63 height 25
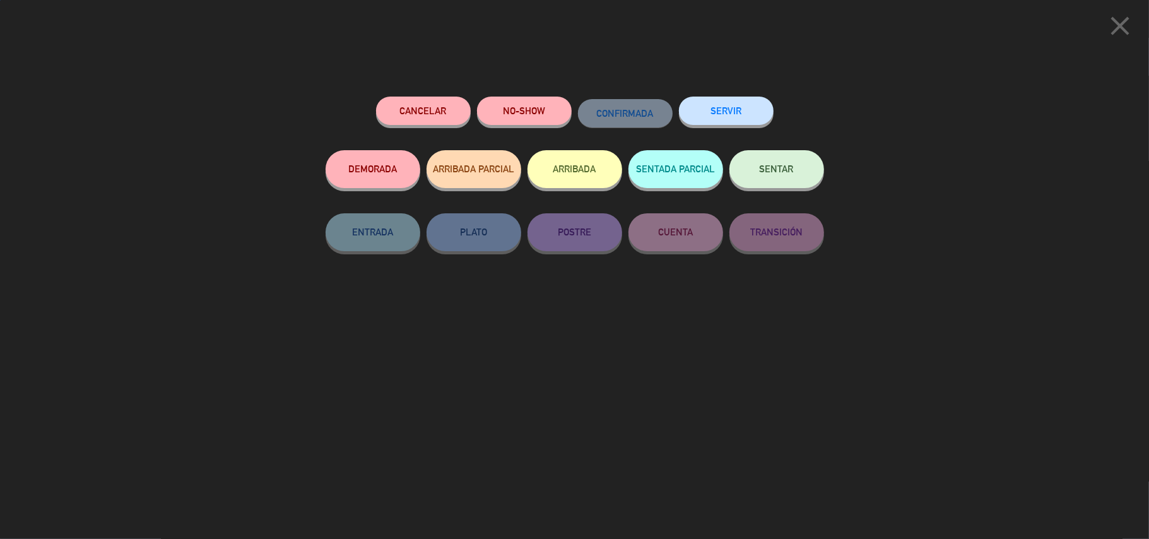
click at [777, 169] on span "SENTAR" at bounding box center [777, 168] width 34 height 11
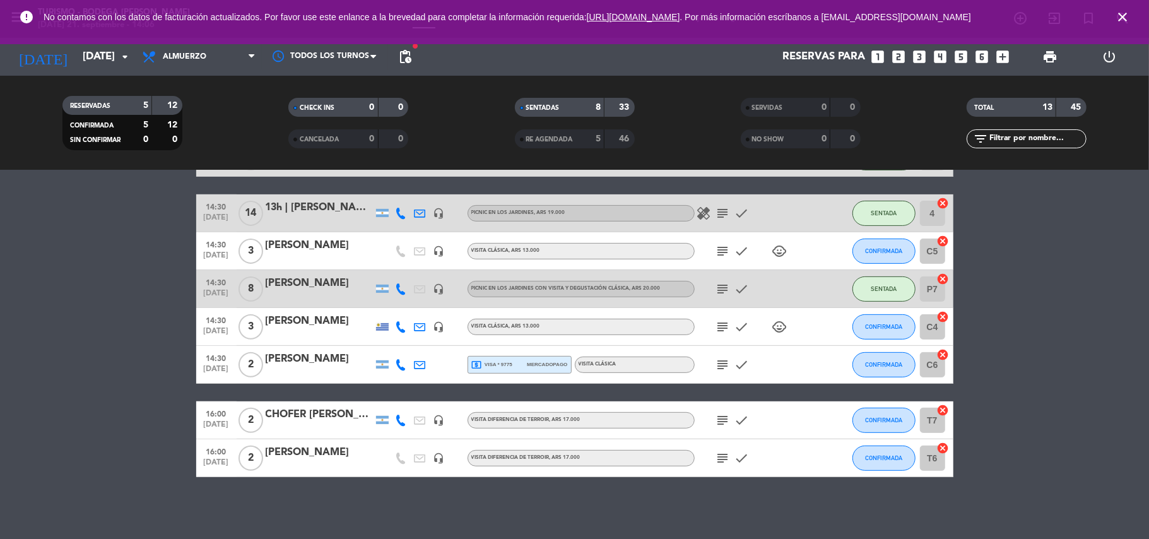
click at [333, 283] on div "[PERSON_NAME]" at bounding box center [319, 283] width 107 height 16
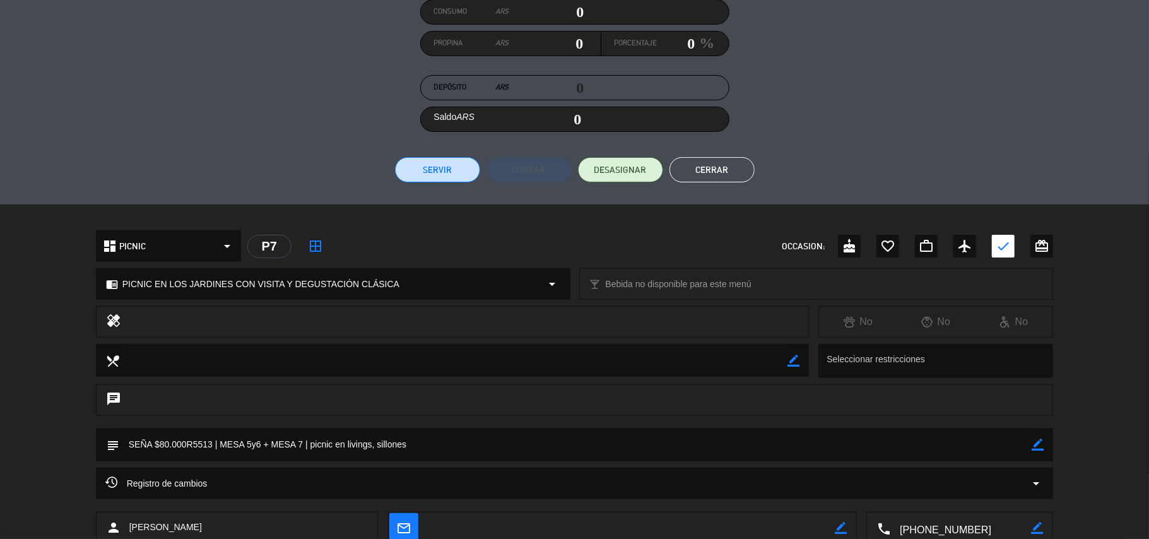
scroll to position [248, 0]
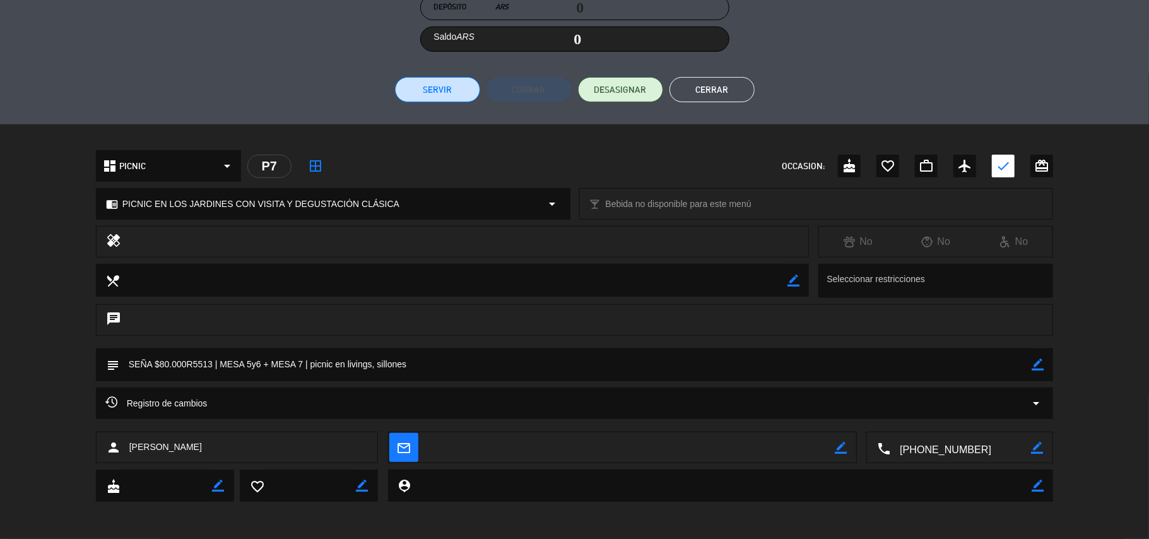
click at [1037, 362] on icon "border_color" at bounding box center [1037, 364] width 12 height 12
drag, startPoint x: 1017, startPoint y: 364, endPoint x: 1002, endPoint y: 361, distance: 14.7
click at [1015, 364] on textarea at bounding box center [575, 364] width 913 height 32
click at [1033, 360] on icon at bounding box center [1037, 364] width 12 height 12
drag, startPoint x: 1037, startPoint y: 363, endPoint x: 707, endPoint y: 382, distance: 330.4
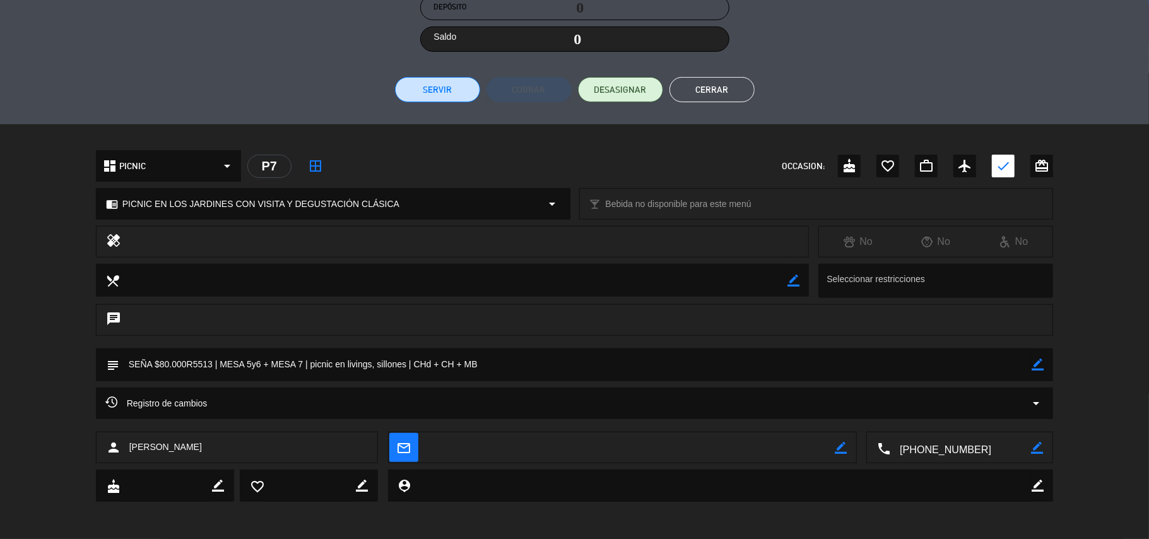
click at [1033, 363] on icon "border_color" at bounding box center [1037, 364] width 12 height 12
click at [463, 365] on textarea at bounding box center [575, 364] width 913 height 32
type textarea "SEÑA $80.000R5513 | MESA 5y6 + MESA 7 | picnic en livings, sillones | CHd + CH …"
click at [1038, 365] on icon at bounding box center [1037, 364] width 12 height 12
click at [699, 94] on button "Cerrar" at bounding box center [711, 89] width 85 height 25
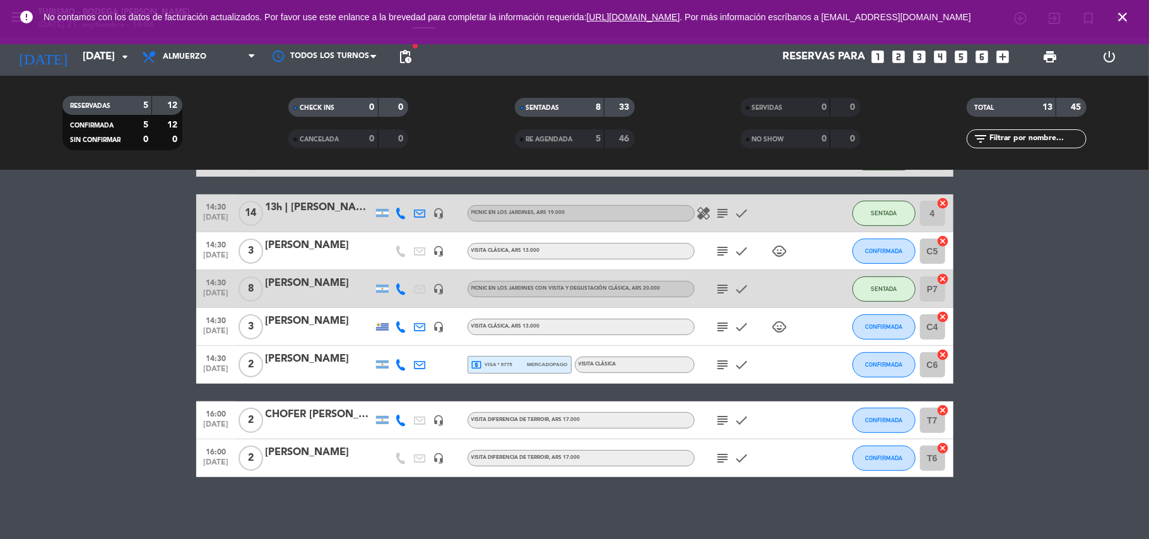
click at [725, 288] on icon "subject" at bounding box center [722, 288] width 15 height 15
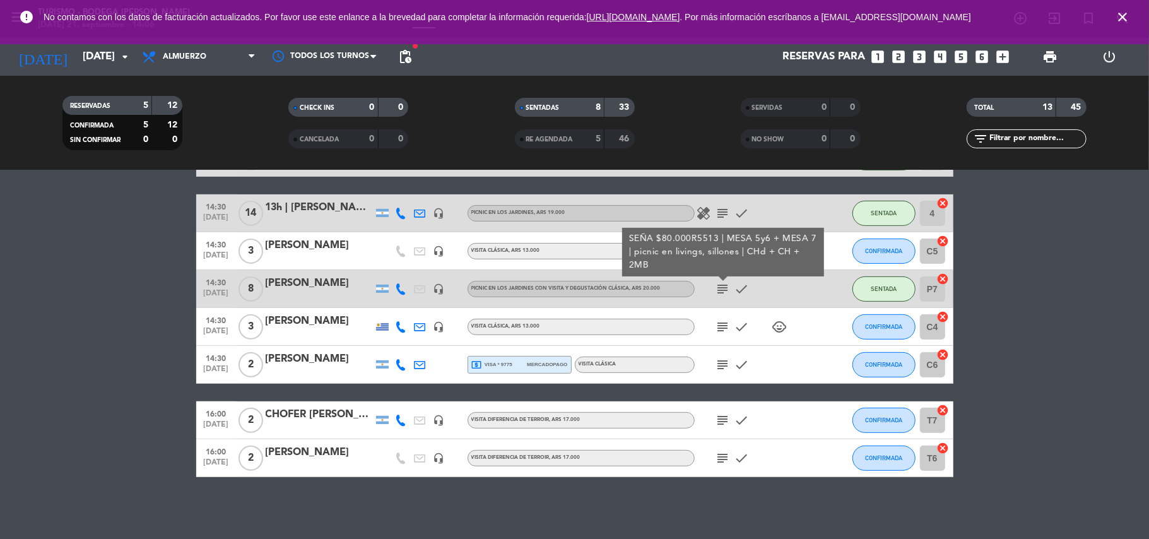
click at [725, 288] on icon "subject" at bounding box center [722, 288] width 15 height 15
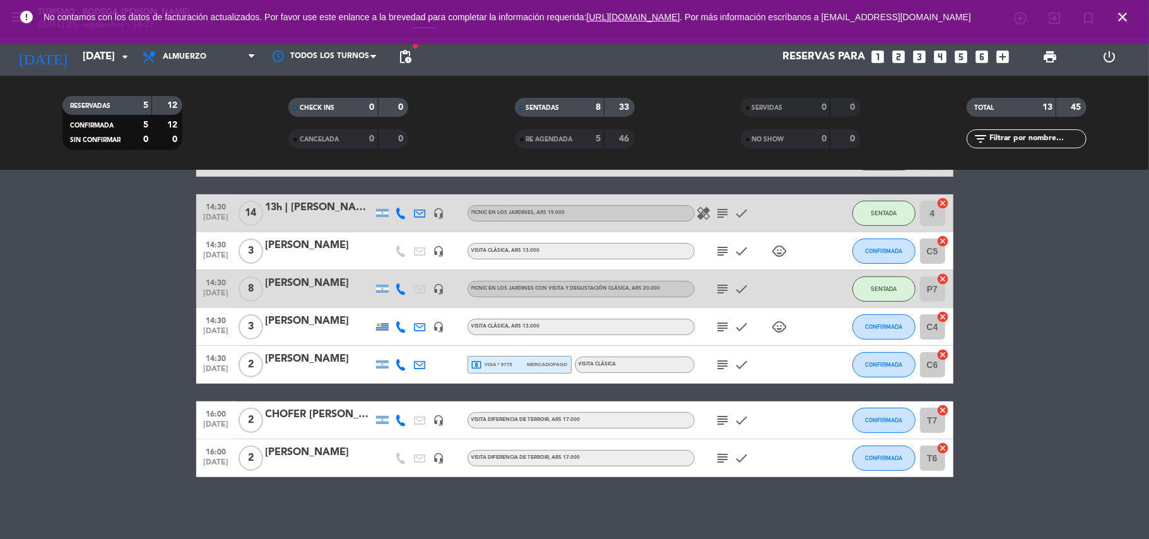
click at [1124, 19] on icon "close" at bounding box center [1122, 16] width 15 height 15
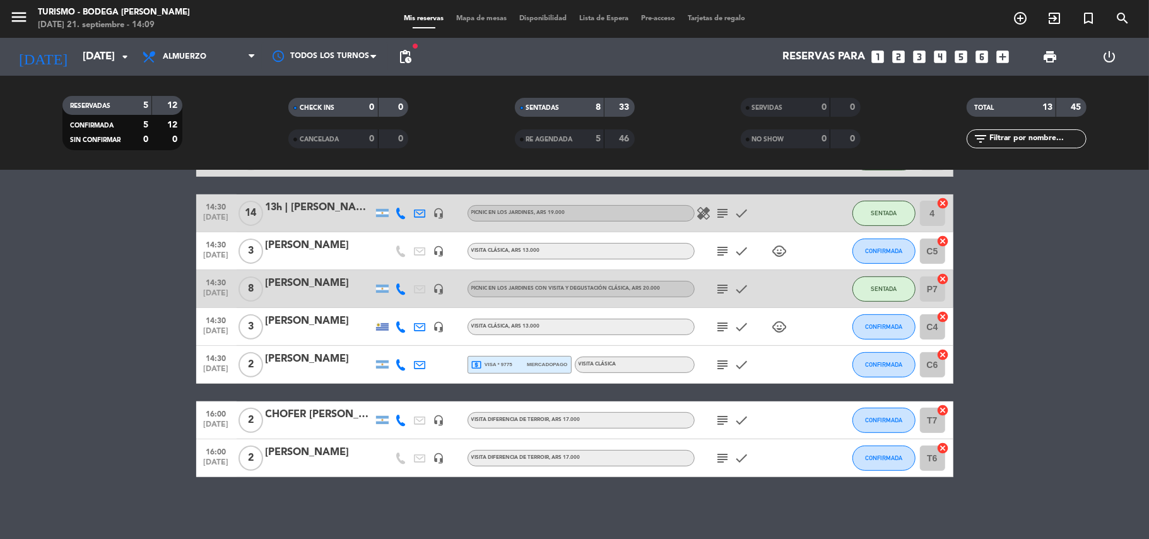
click at [722, 293] on icon "subject" at bounding box center [722, 288] width 15 height 15
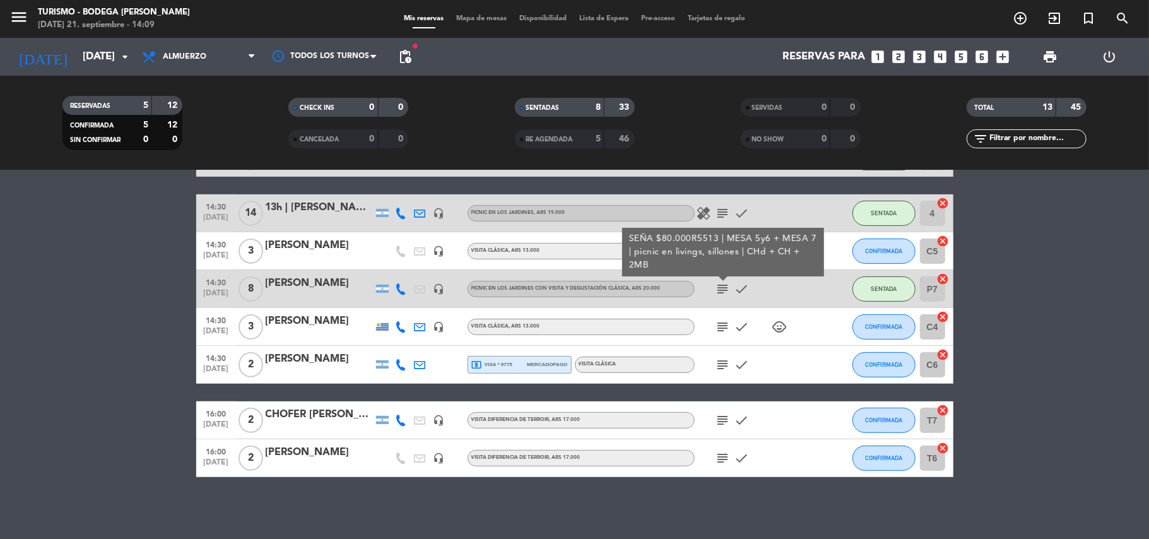
click at [722, 293] on icon "subject" at bounding box center [722, 288] width 15 height 15
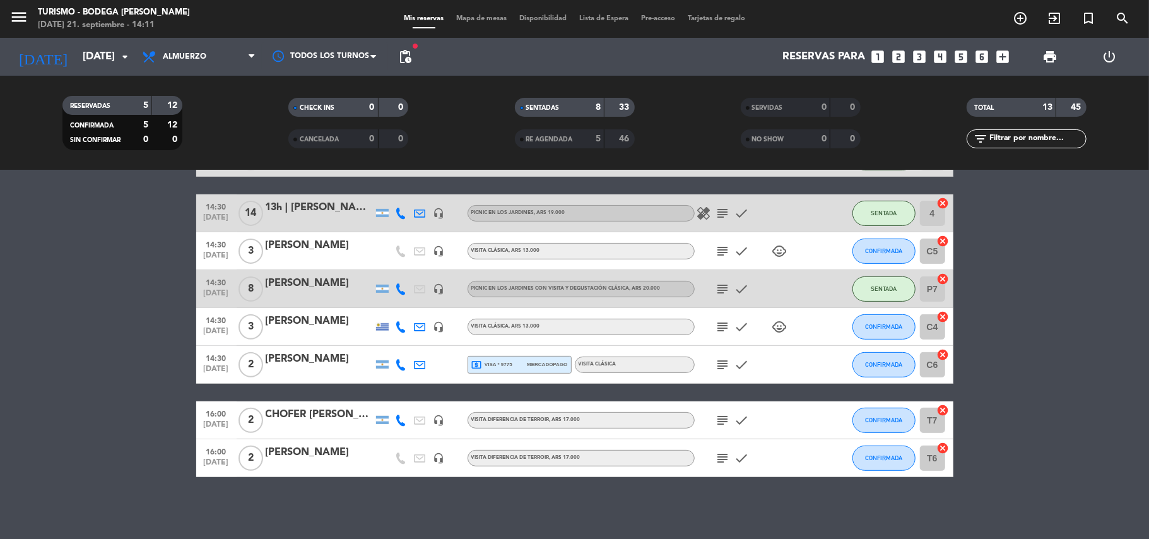
click at [720, 326] on icon "subject" at bounding box center [722, 326] width 15 height 15
click at [860, 321] on button "CONFIRMADA" at bounding box center [883, 326] width 63 height 25
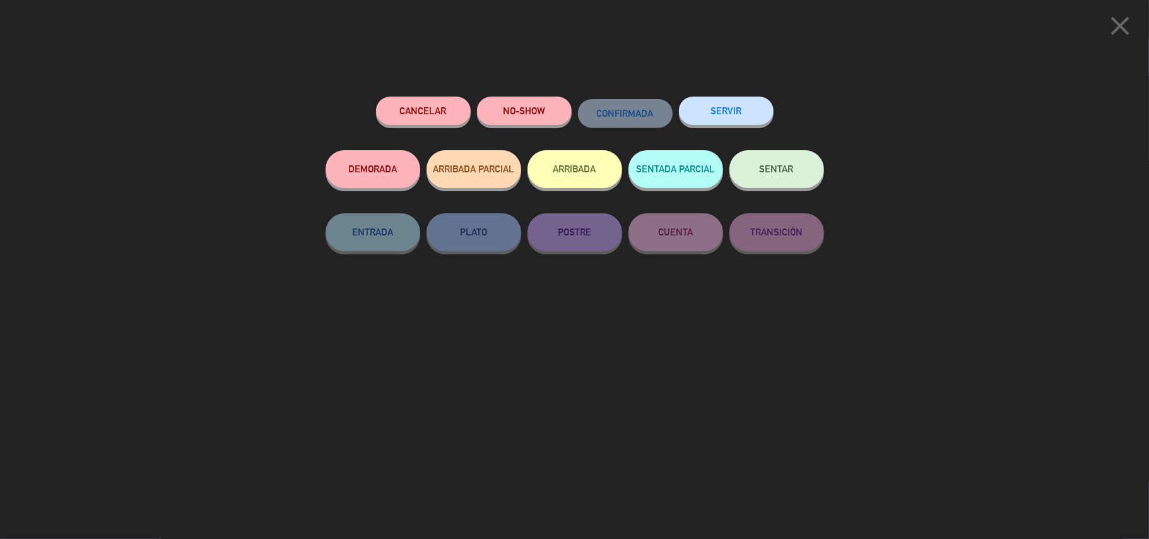
click at [805, 167] on button "SENTAR" at bounding box center [776, 169] width 95 height 38
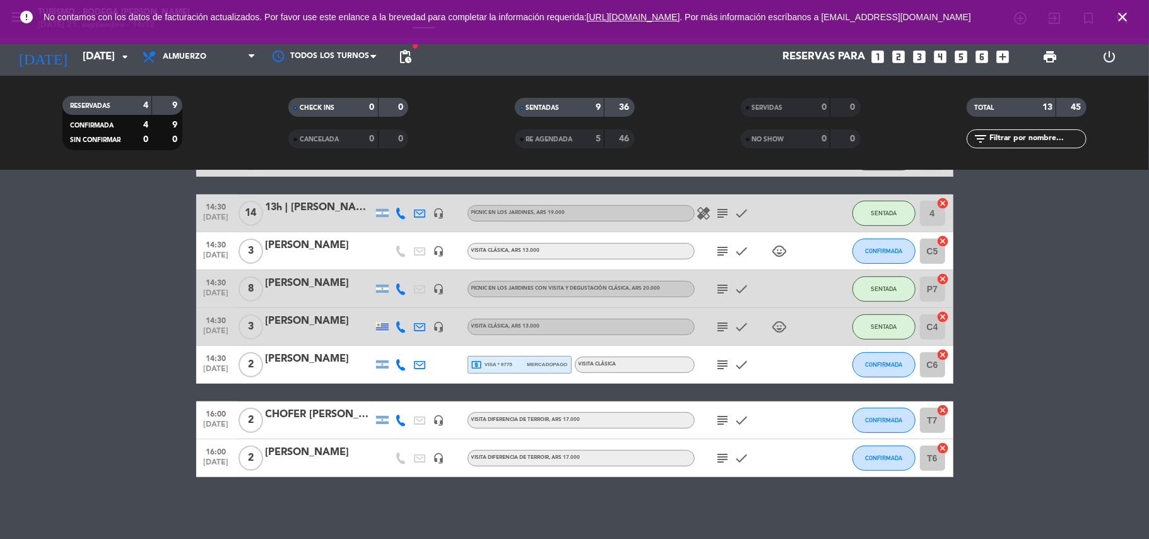
click at [723, 367] on icon "subject" at bounding box center [722, 364] width 15 height 15
click at [881, 368] on button "CONFIRMADA" at bounding box center [883, 364] width 63 height 25
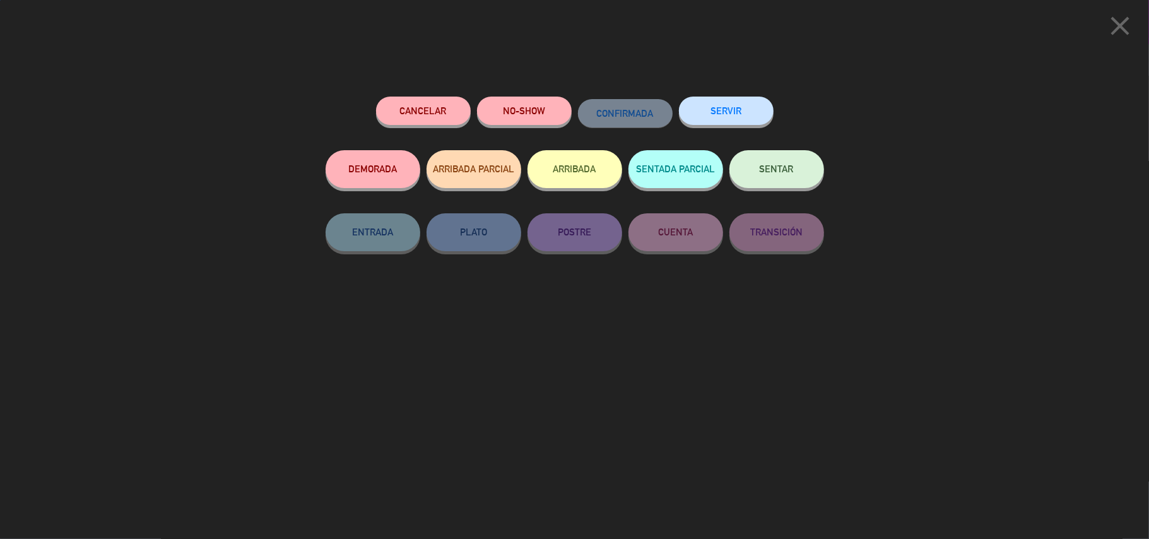
click at [773, 174] on button "SENTAR" at bounding box center [776, 169] width 95 height 38
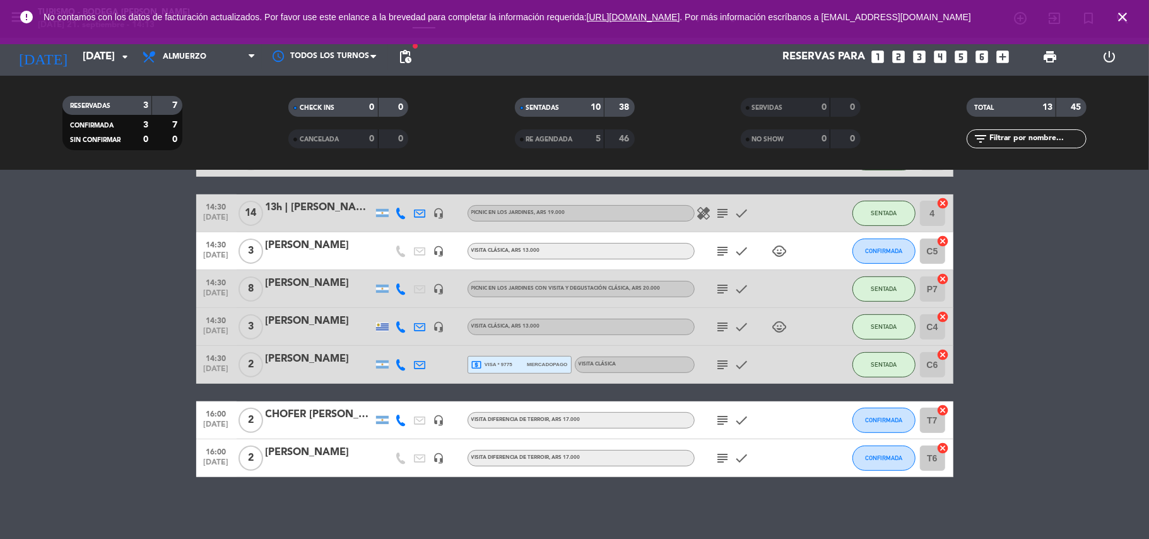
click at [724, 366] on icon "subject" at bounding box center [722, 364] width 15 height 15
click at [1123, 14] on icon "close" at bounding box center [1122, 16] width 15 height 15
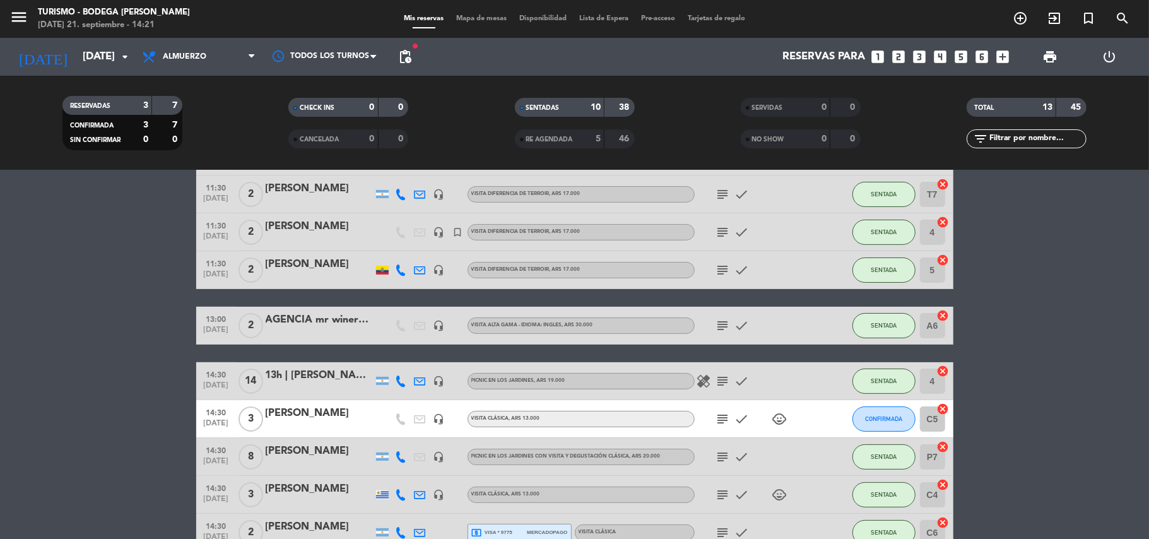
scroll to position [314, 0]
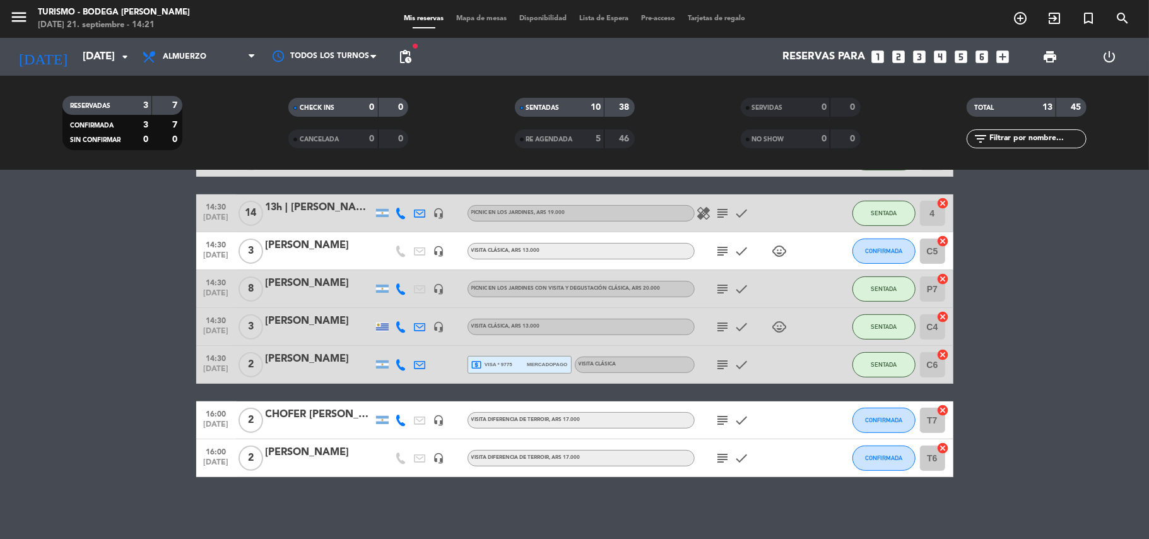
click at [722, 250] on icon "subject" at bounding box center [722, 250] width 15 height 15
click at [720, 290] on icon "subject" at bounding box center [722, 288] width 15 height 15
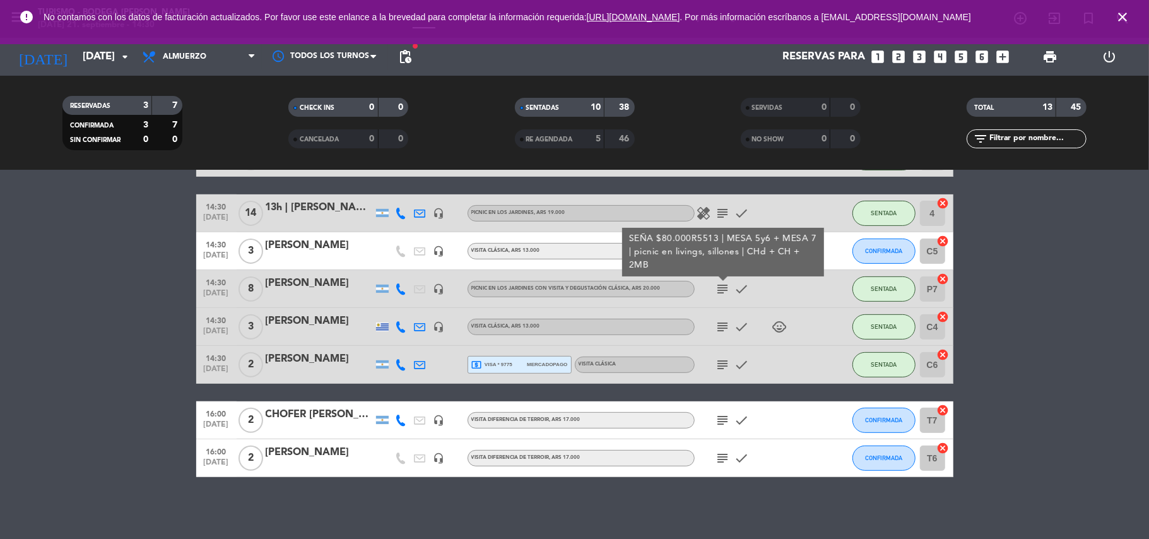
click at [143, 319] on bookings-row "10:00 [DATE] 2 [PERSON_NAME] local_atm master * 4980 mercadopago VISITA CLÁSICA…" at bounding box center [574, 195] width 1149 height 563
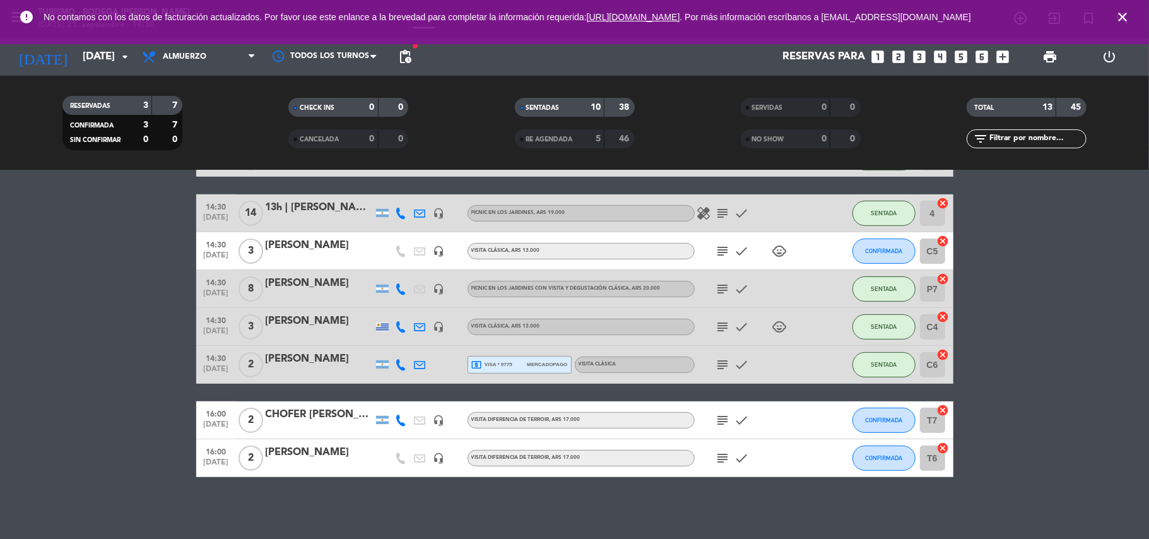
click at [724, 248] on icon "subject" at bounding box center [722, 250] width 15 height 15
click at [116, 262] on bookings-row "10:00 [DATE] 2 [PERSON_NAME] local_atm master * 4980 mercadopago VISITA CLÁSICA…" at bounding box center [574, 195] width 1149 height 563
click at [120, 172] on bookings-row "10:00 [DATE] 2 [PERSON_NAME] local_atm master * 4980 mercadopago VISITA CLÁSICA…" at bounding box center [574, 195] width 1149 height 563
